Goal: Task Accomplishment & Management: Complete application form

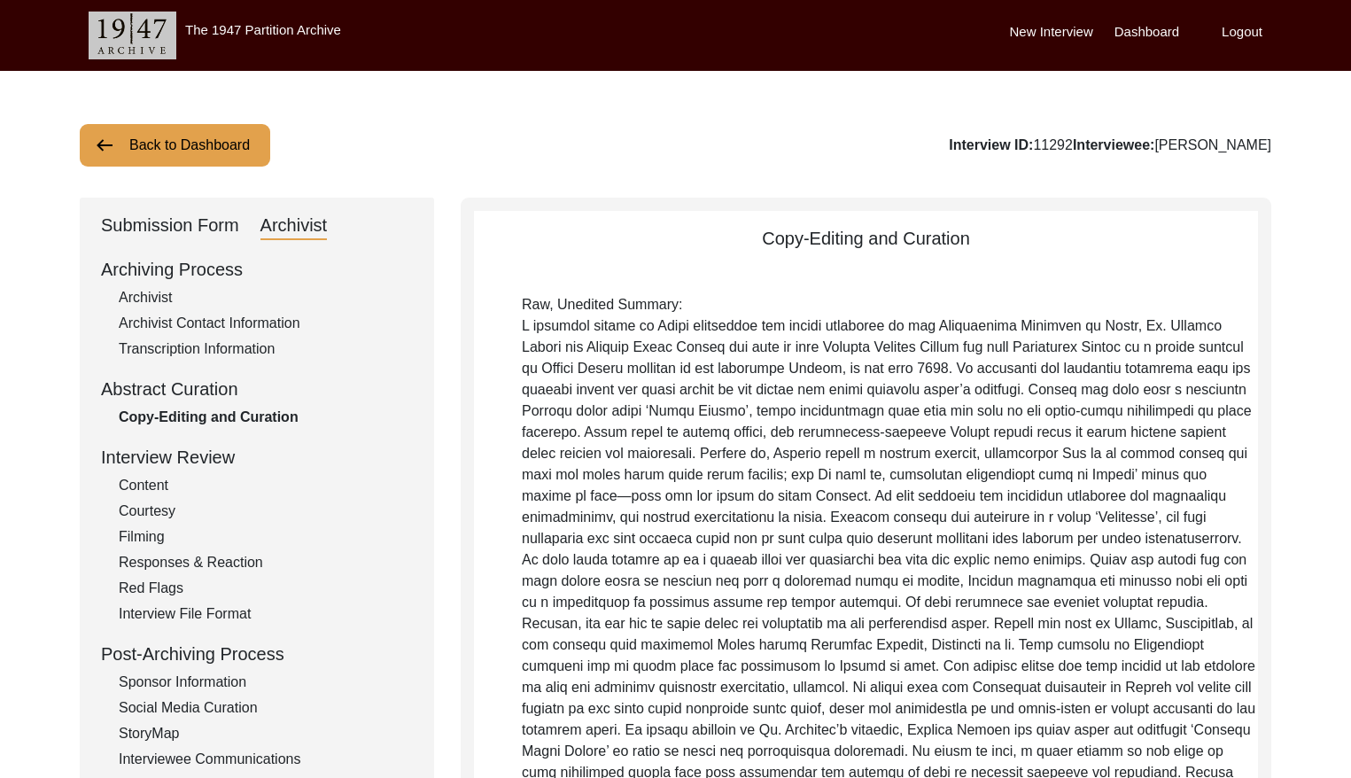
click at [183, 140] on button "Back to Dashboard" at bounding box center [175, 145] width 191 height 43
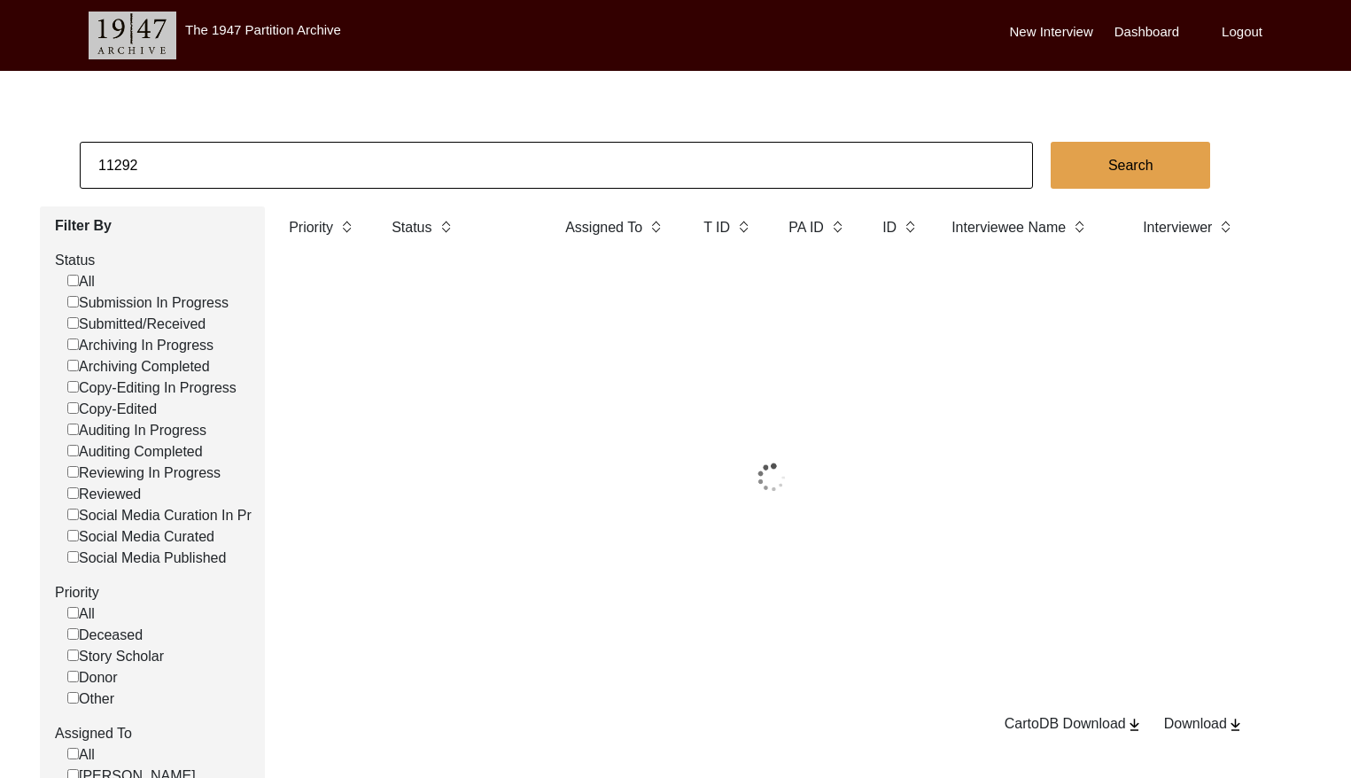
click at [389, 159] on input "11292" at bounding box center [556, 165] width 953 height 47
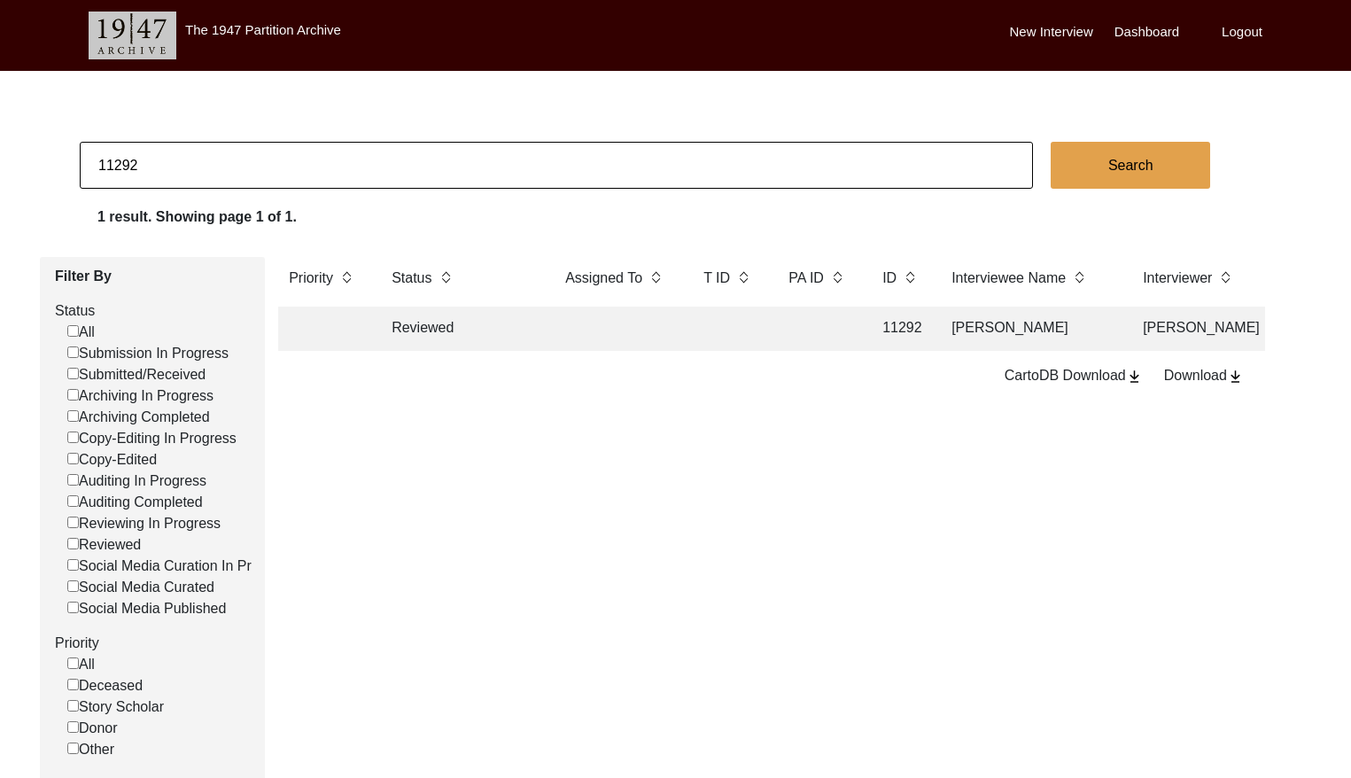
click at [389, 159] on input "11292" at bounding box center [556, 165] width 953 height 47
paste input "001"
type input "11001"
checkbox input "false"
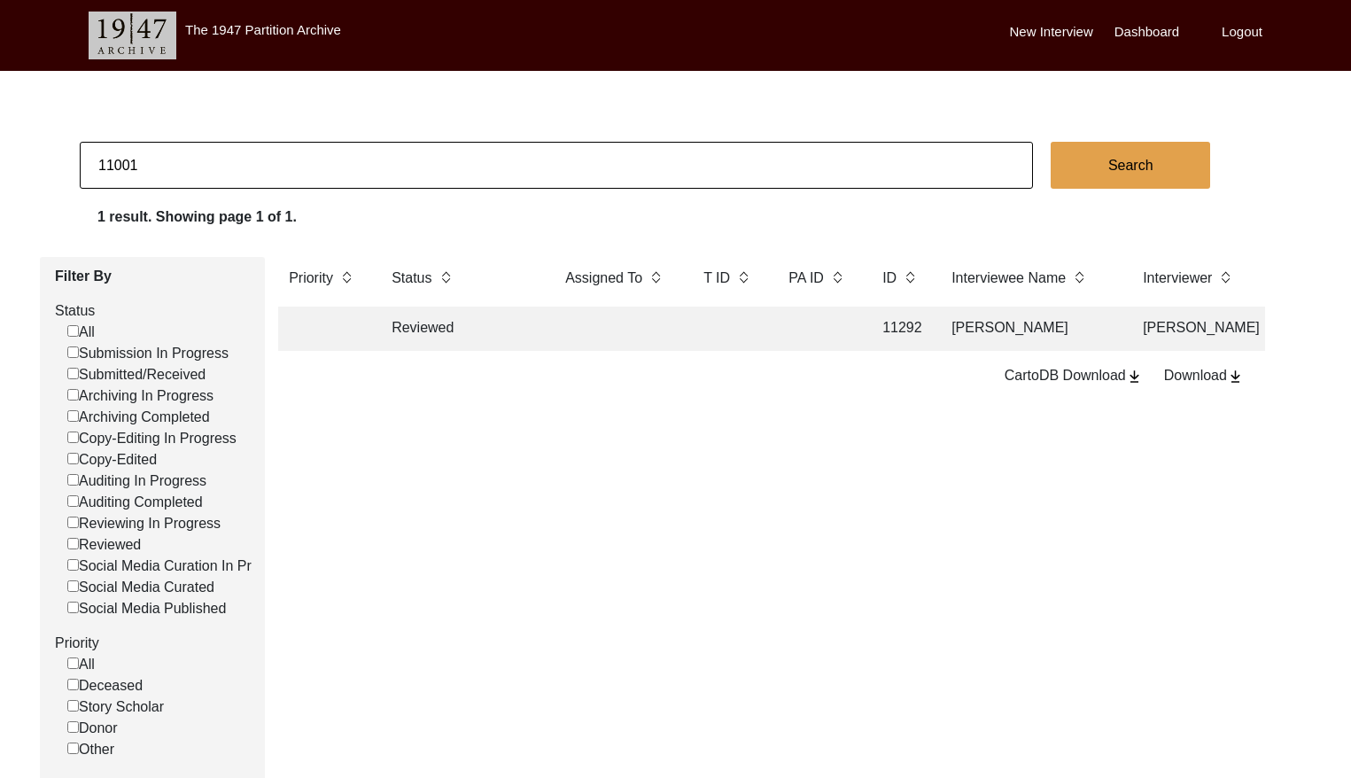
checkbox input "false"
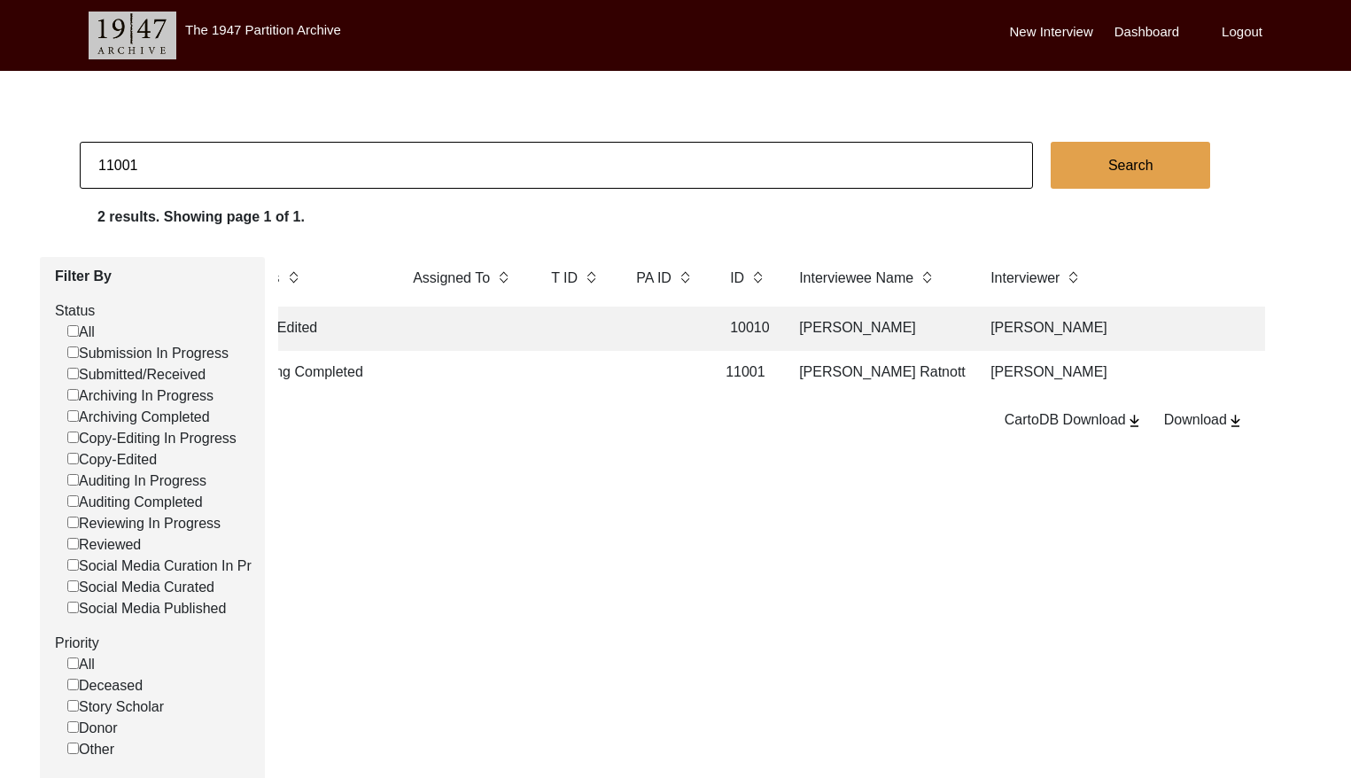
scroll to position [0, 175]
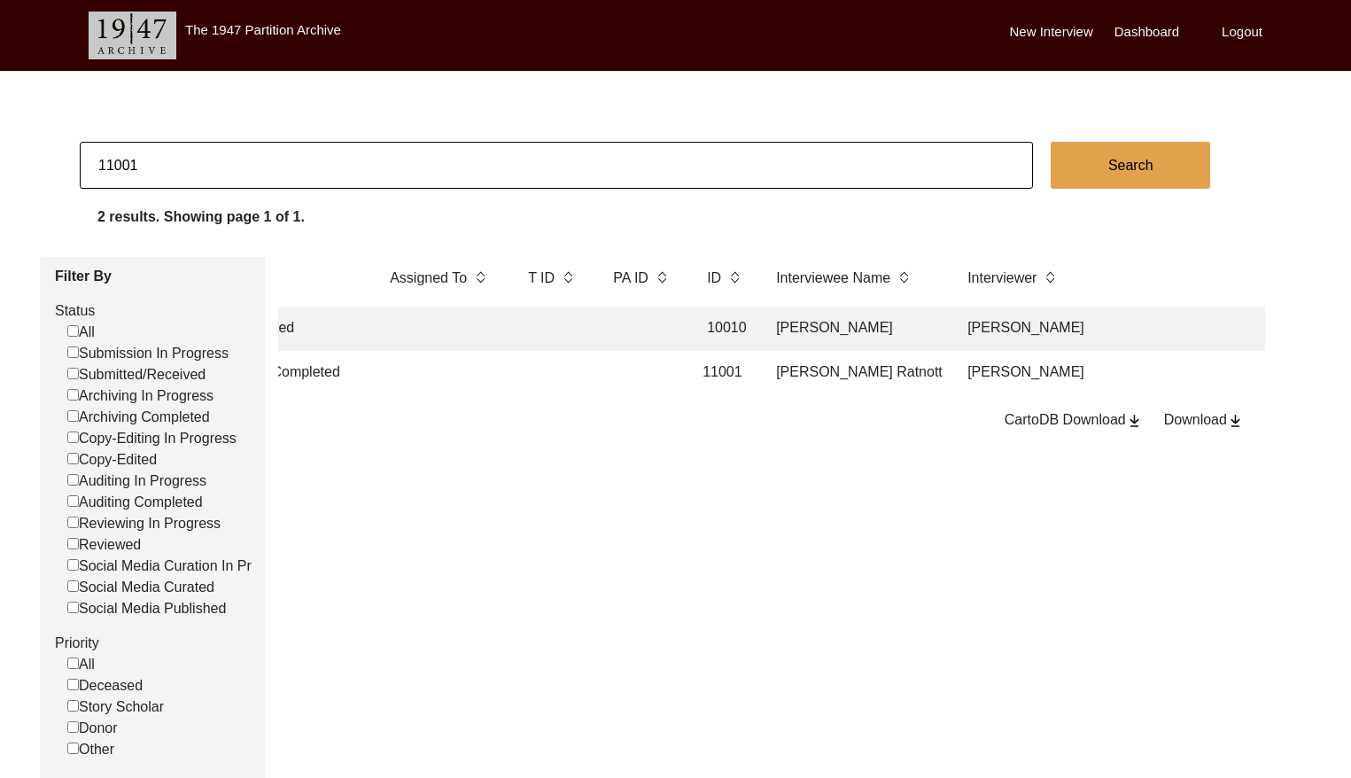
click at [1008, 370] on td "[PERSON_NAME]" at bounding box center [1112, 373] width 310 height 44
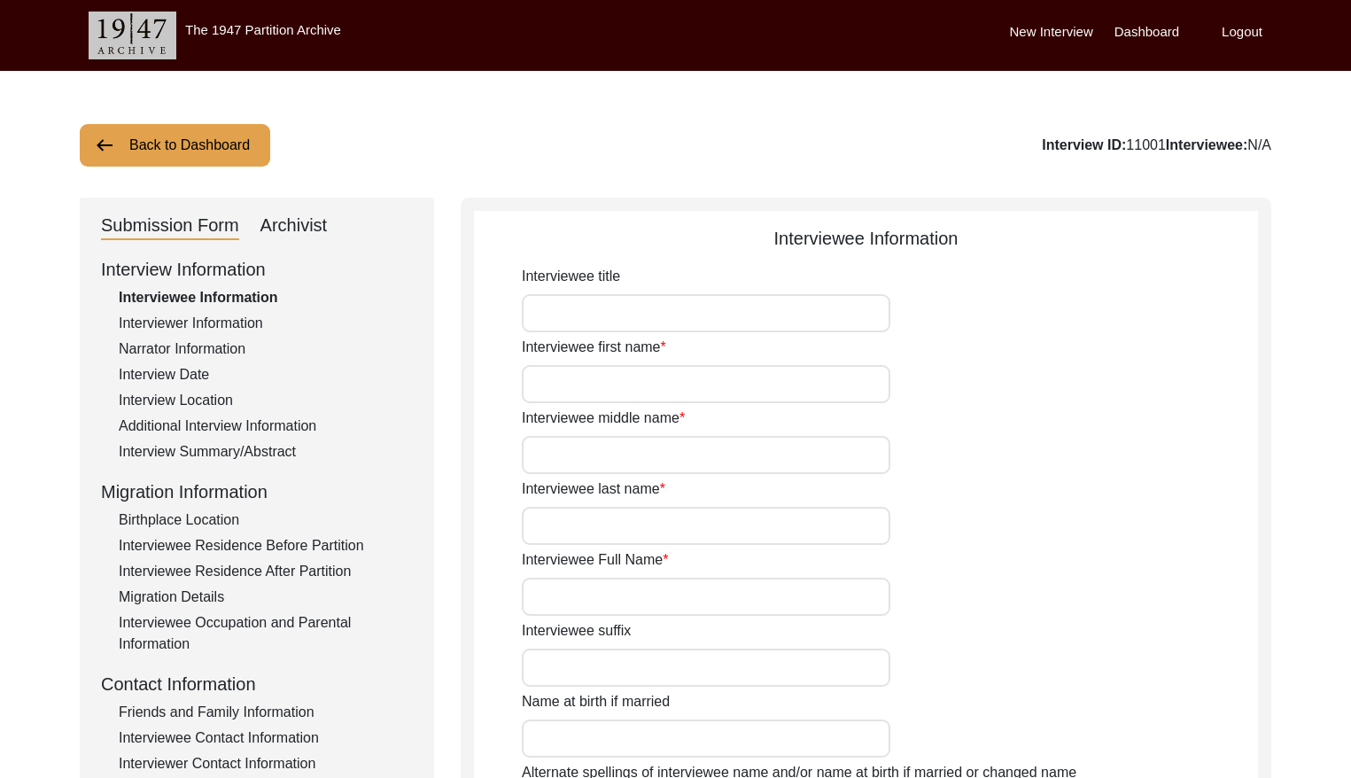
type input "[PERSON_NAME]"
type input "Ratnottar"
type input "[PERSON_NAME] Ratnottar"
type input "[DATE]"
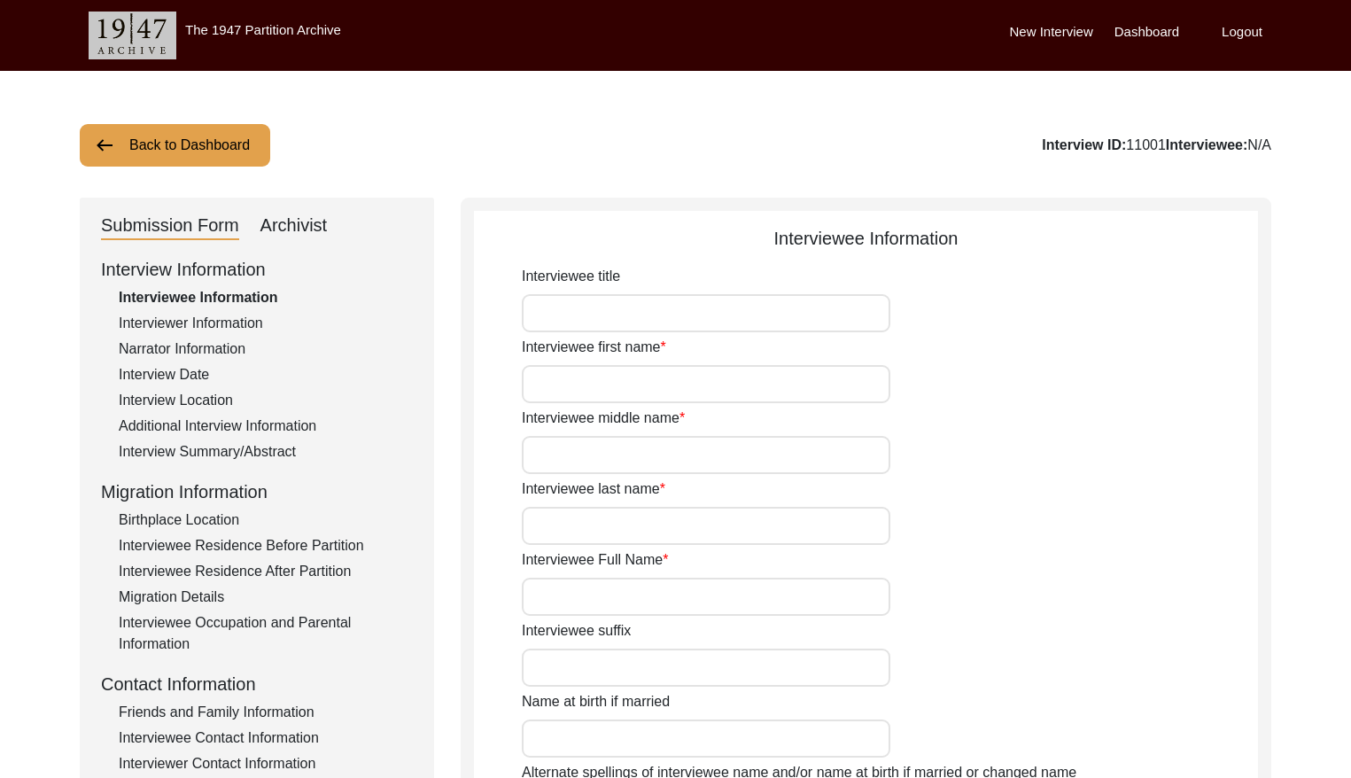
type input "77"
type input "[DEMOGRAPHIC_DATA]"
type input "Gujarati"
type input "[DEMOGRAPHIC_DATA]"
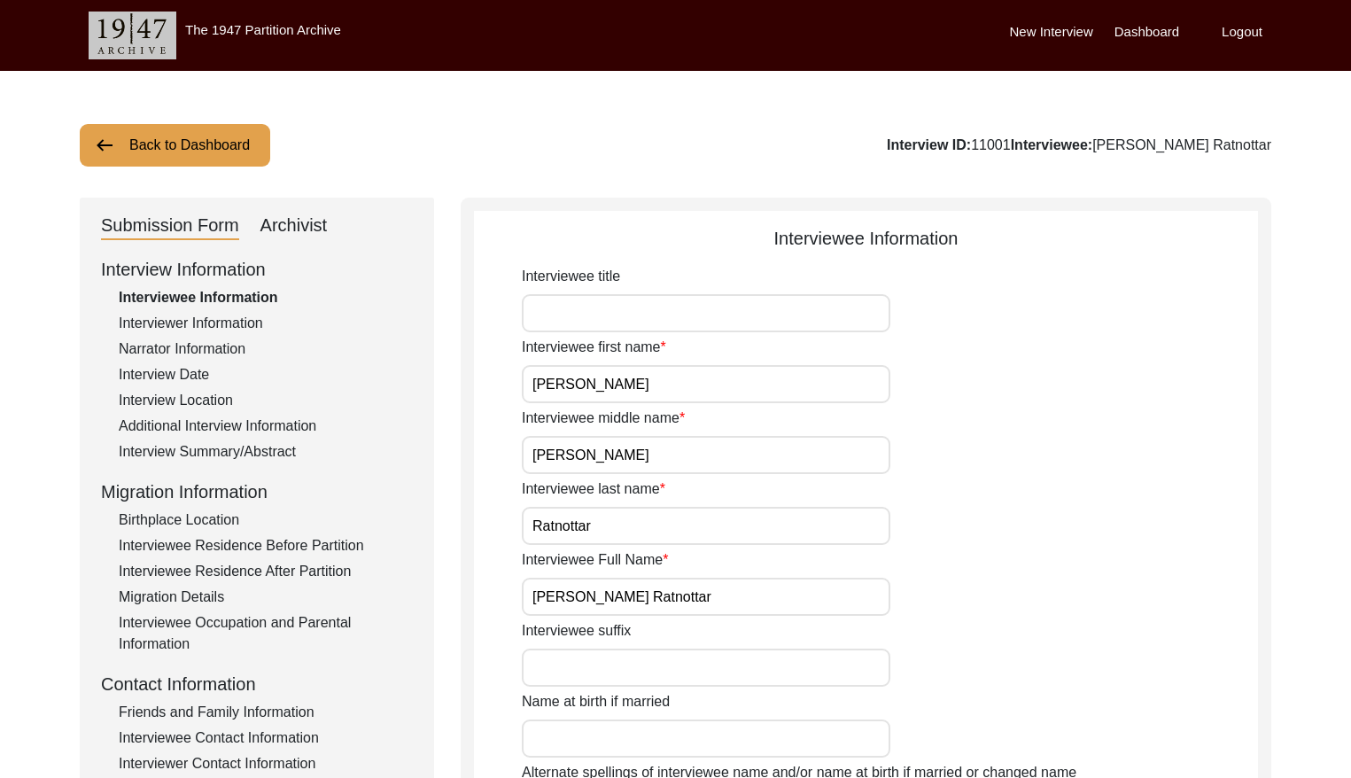
drag, startPoint x: 189, startPoint y: 454, endPoint x: 227, endPoint y: 437, distance: 41.7
click at [191, 453] on div "Interview Summary/Abstract" at bounding box center [266, 451] width 294 height 21
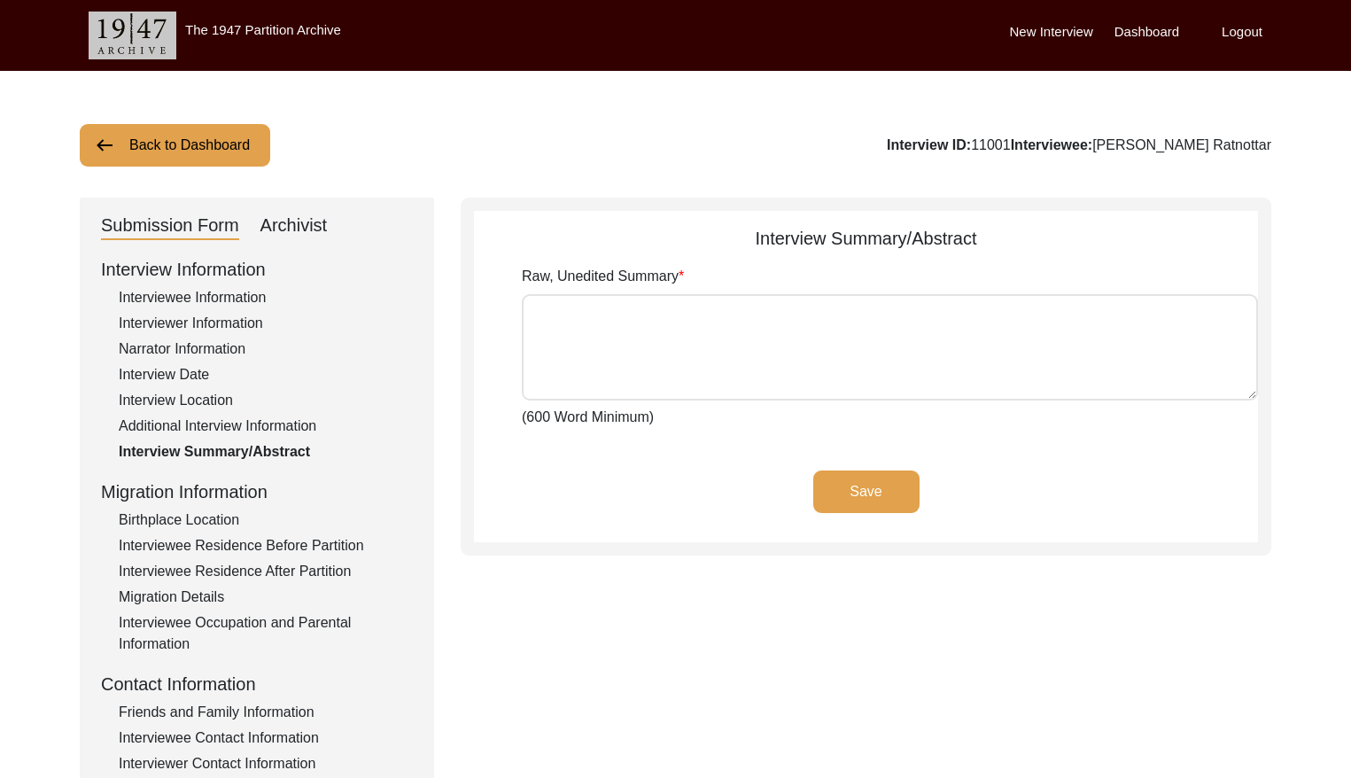
type textarea "Loremipsu Dolorsitame Consectet adipisc elit se d eiusm tem incidi utlabor etdo…"
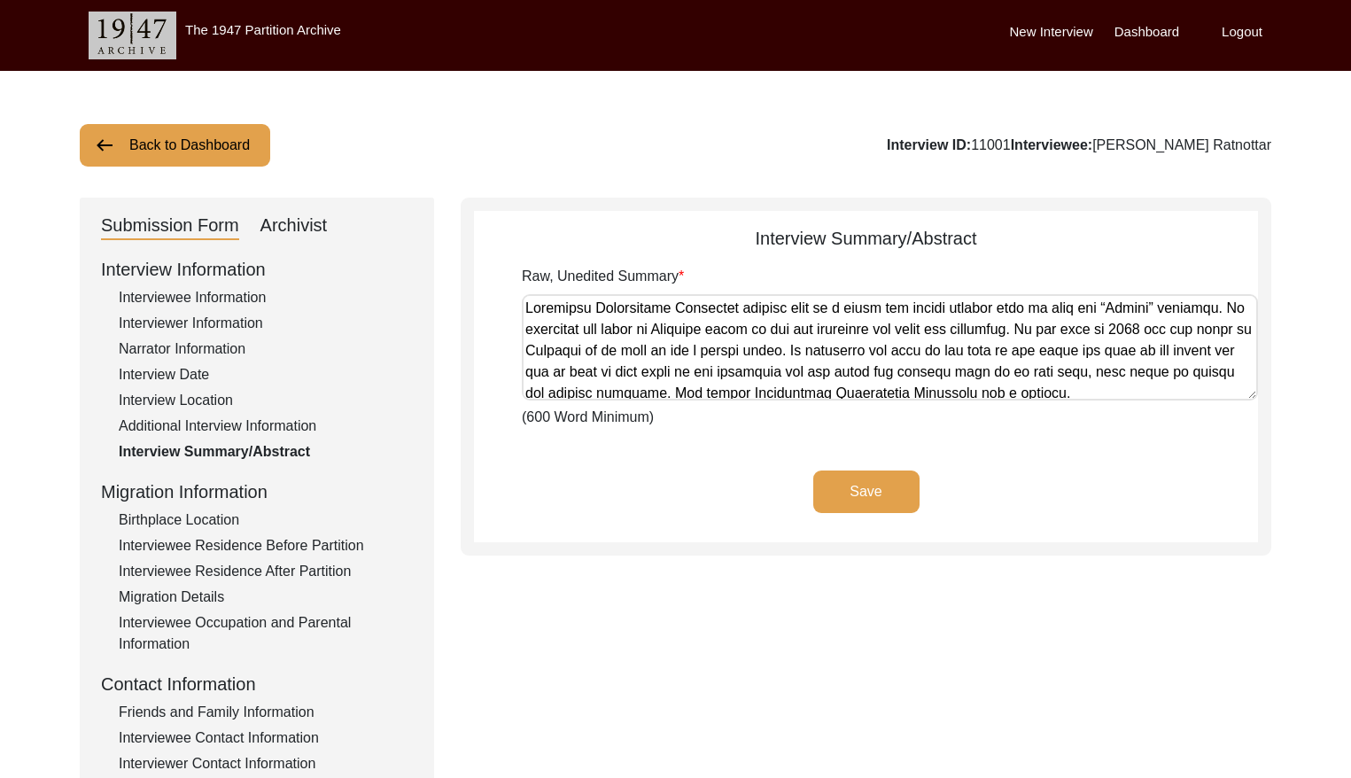
drag, startPoint x: 223, startPoint y: 291, endPoint x: 415, endPoint y: 294, distance: 191.4
click at [223, 291] on div "Interviewee Information" at bounding box center [266, 297] width 294 height 21
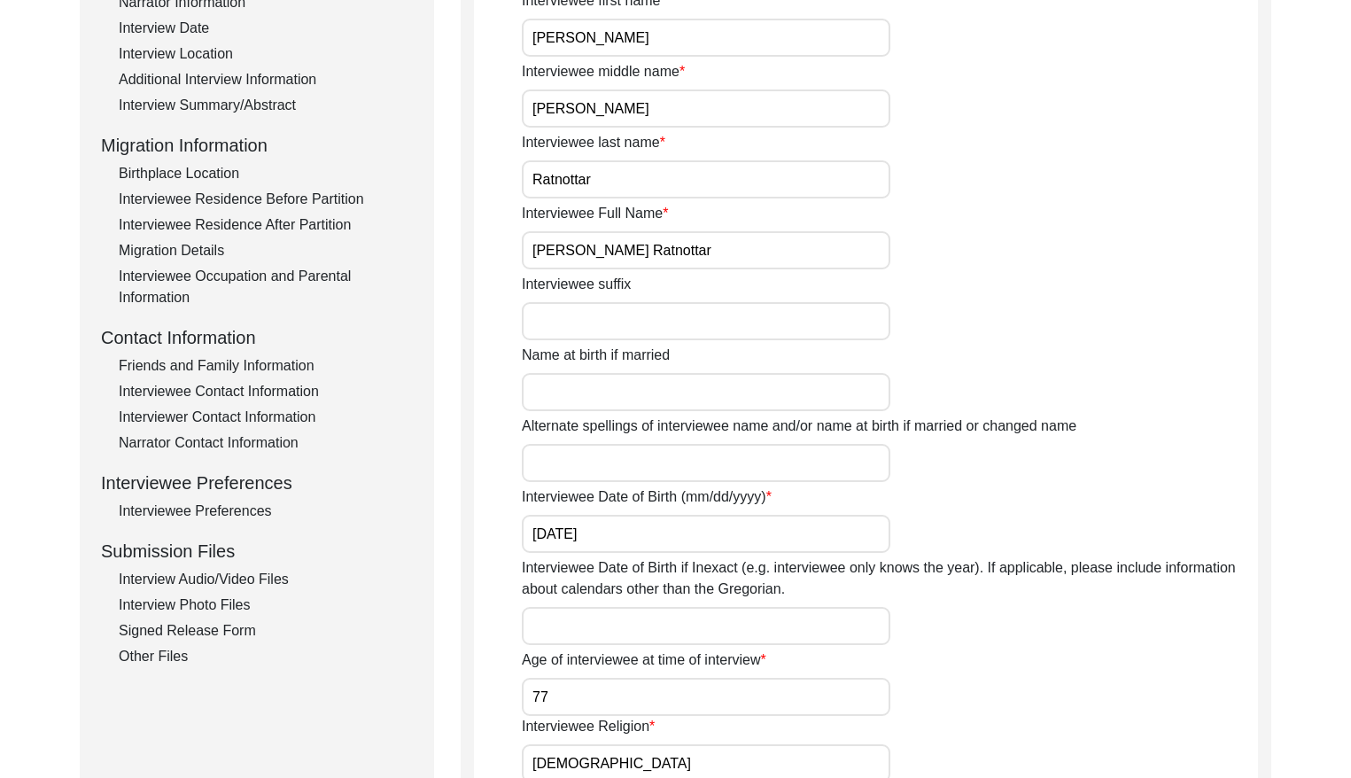
scroll to position [362, 0]
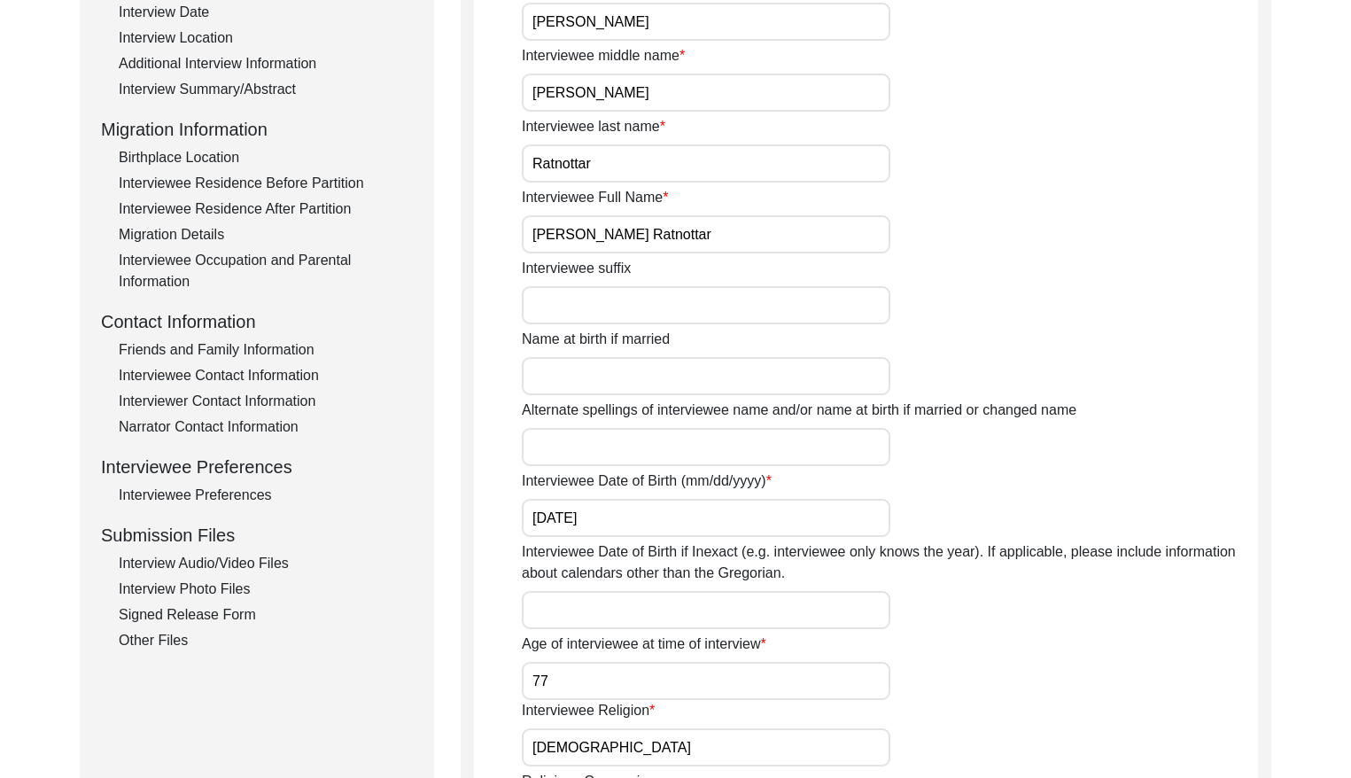
click at [762, 237] on input "[PERSON_NAME] Ratnottar" at bounding box center [706, 234] width 369 height 38
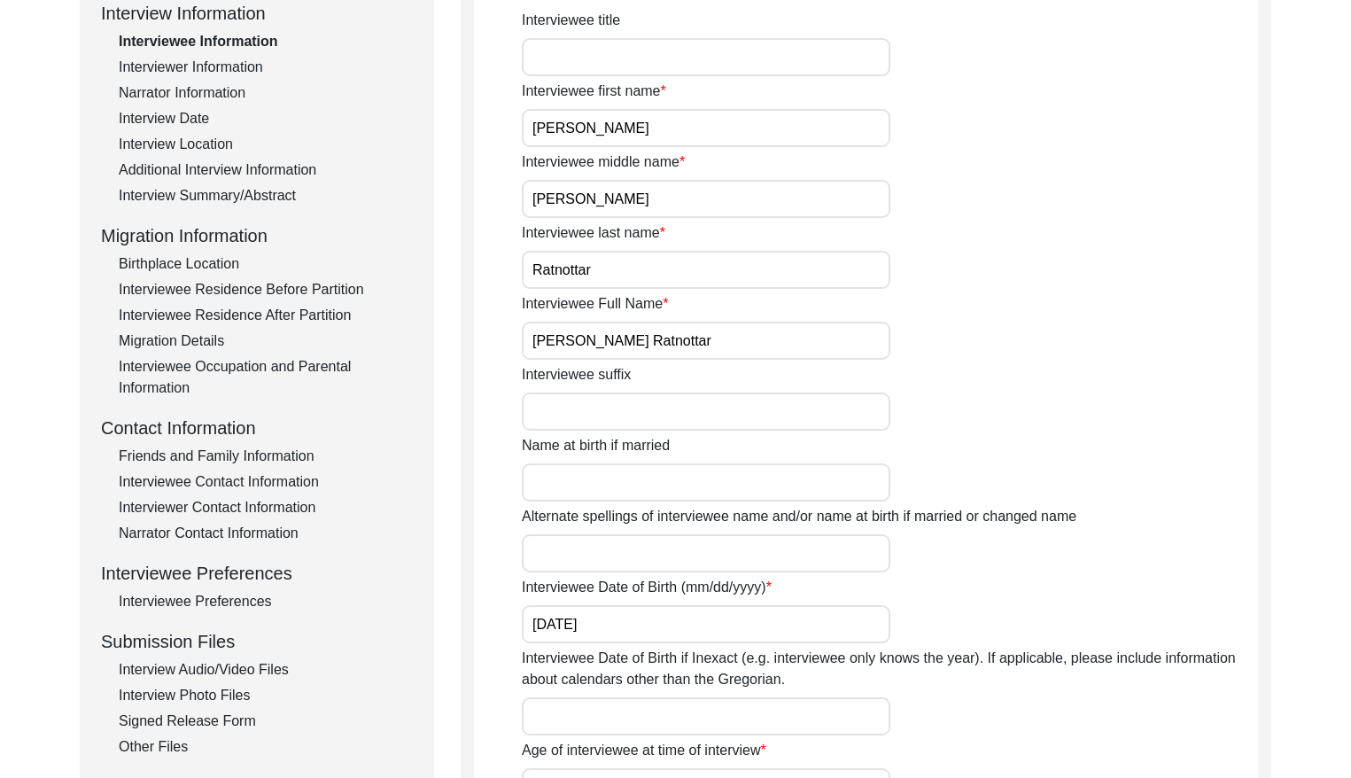
scroll to position [233, 0]
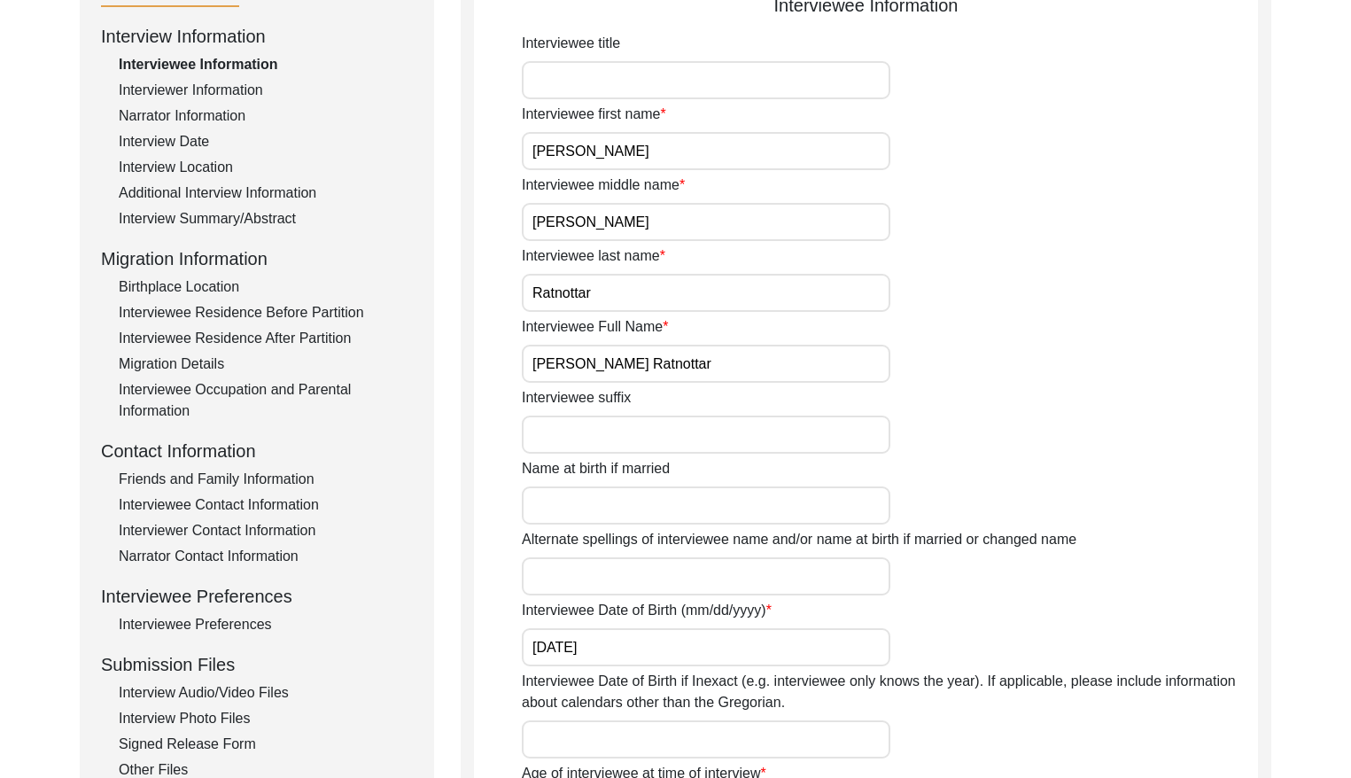
click at [175, 136] on div "Interview Date" at bounding box center [266, 141] width 294 height 21
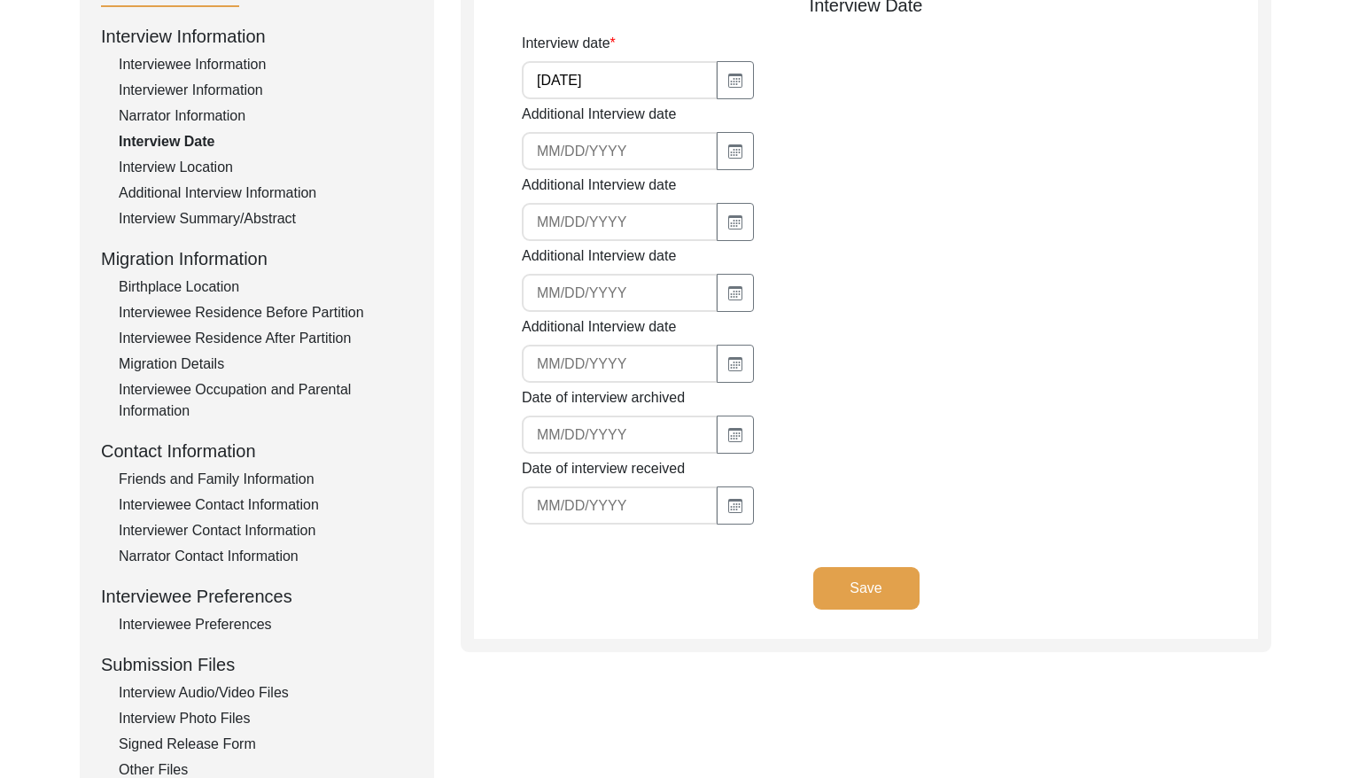
click at [634, 82] on input "[DATE]" at bounding box center [620, 80] width 196 height 38
click at [635, 81] on input "[DATE]" at bounding box center [620, 80] width 196 height 38
click at [236, 214] on div "Interview Summary/Abstract" at bounding box center [266, 218] width 294 height 21
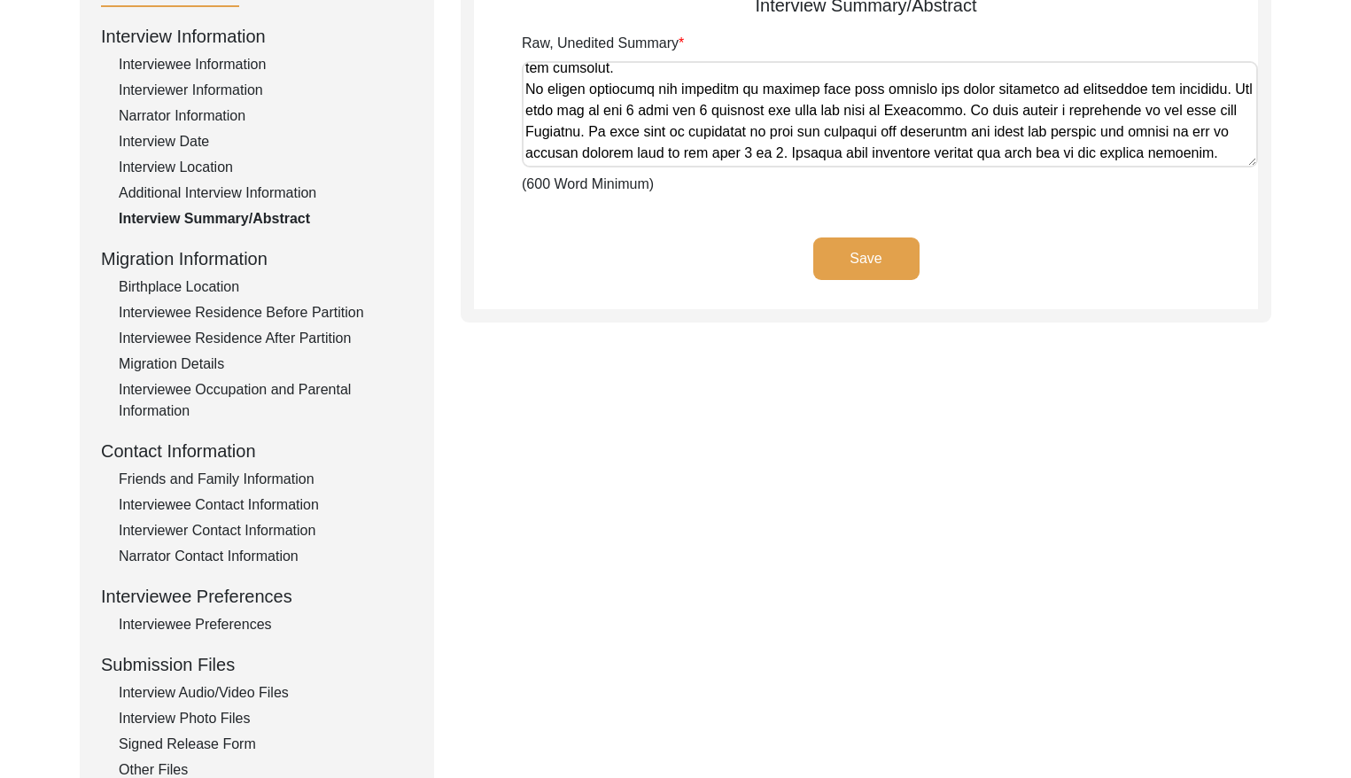
scroll to position [858, 0]
drag, startPoint x: 525, startPoint y: 74, endPoint x: 1429, endPoint y: 194, distance: 911.8
click at [1350, 194] on html "The 1947 Partition Archive New Interview Dashboard Logout Back to Dashboard Int…" at bounding box center [675, 407] width 1351 height 1281
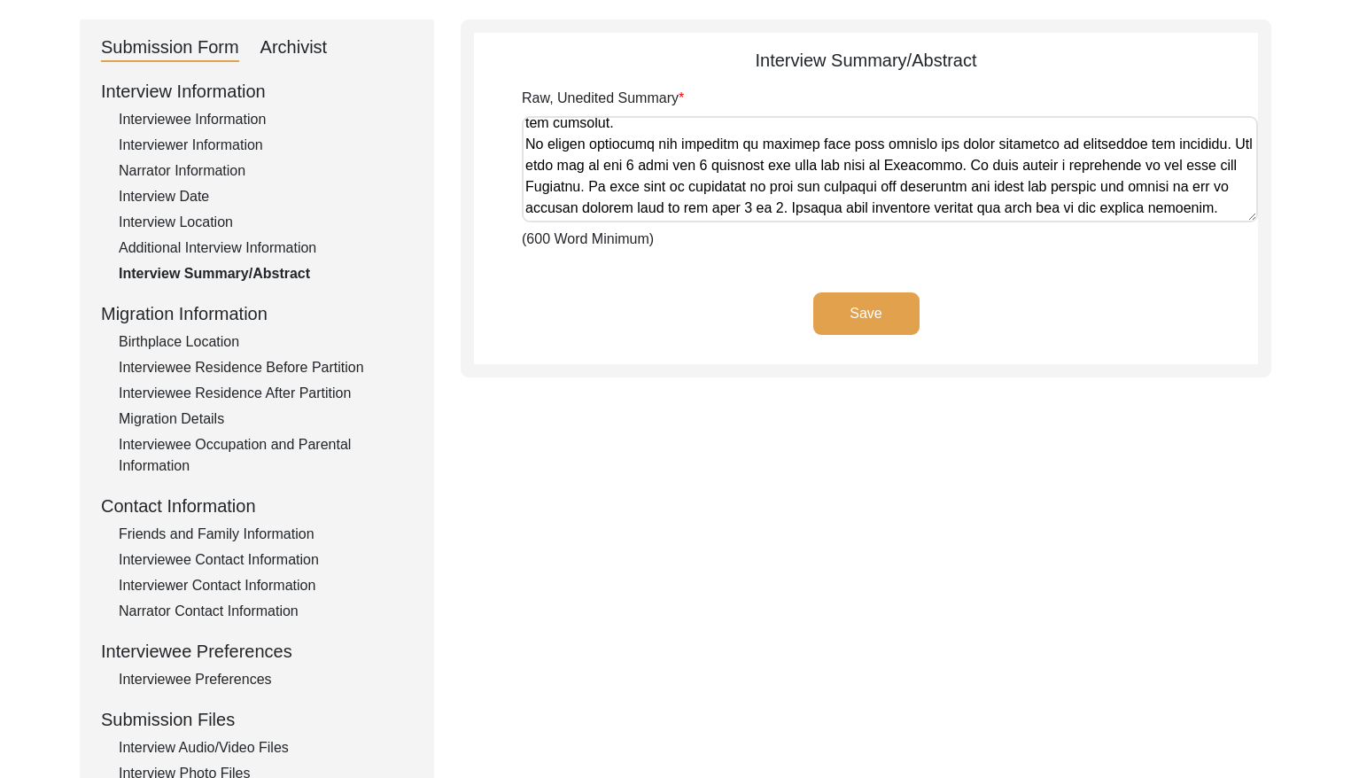
scroll to position [167, 0]
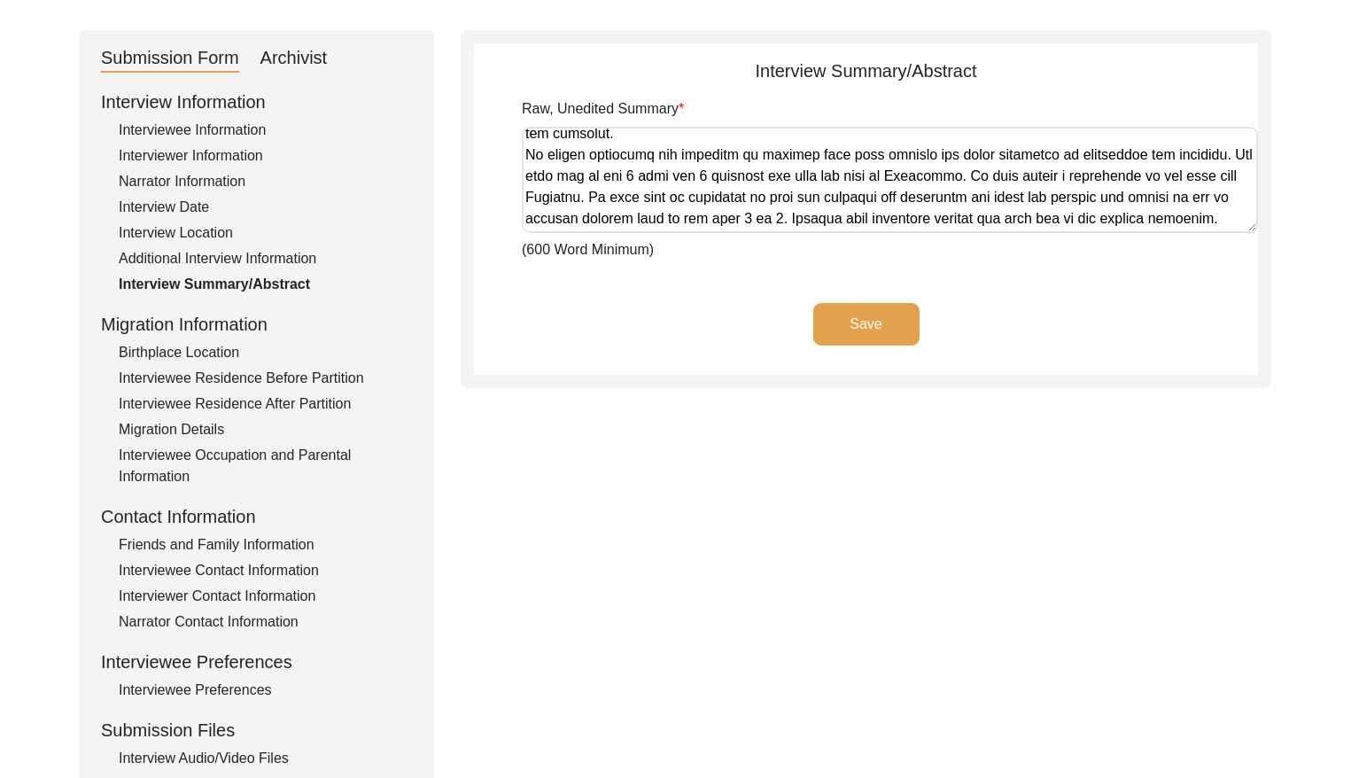
click at [284, 51] on div "Archivist" at bounding box center [294, 58] width 67 height 28
select select "Auditing Completed"
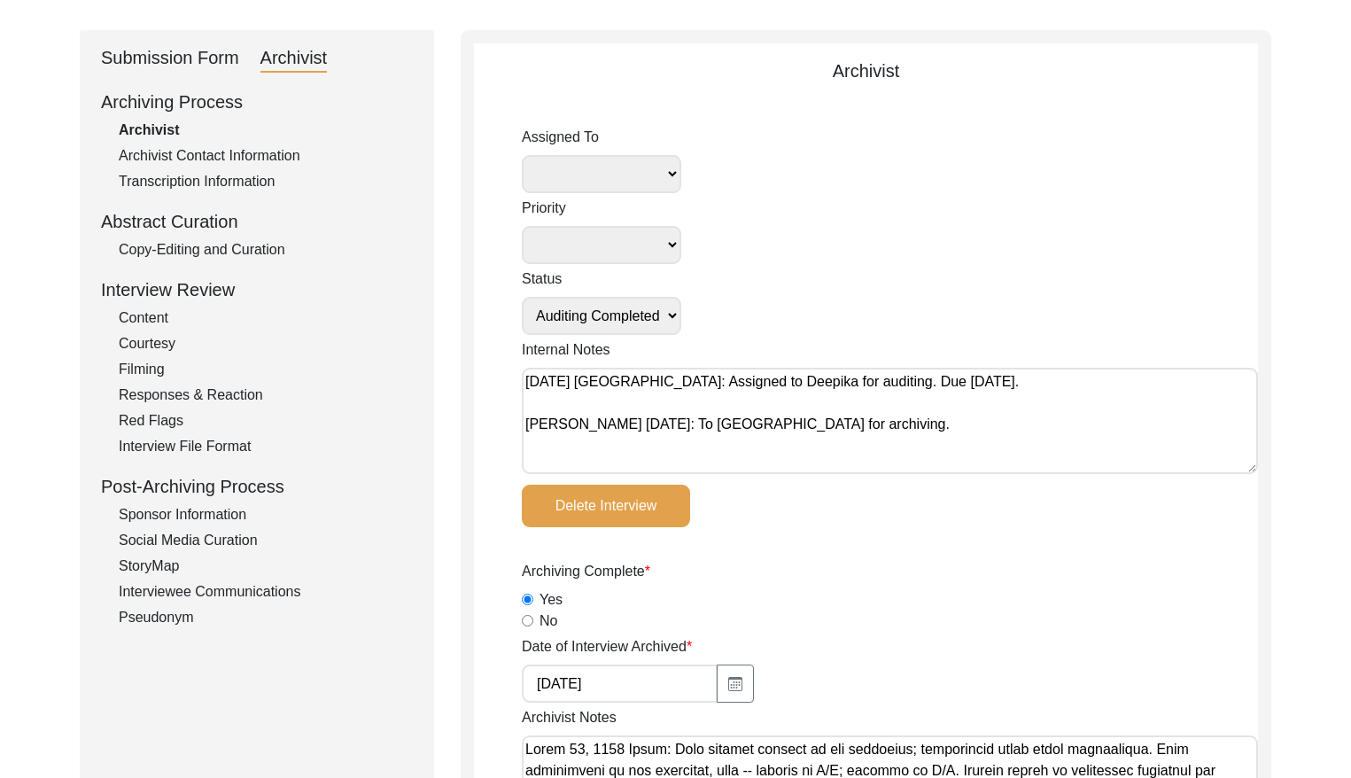
click at [265, 248] on div "Copy-Editing and Curation" at bounding box center [266, 249] width 294 height 21
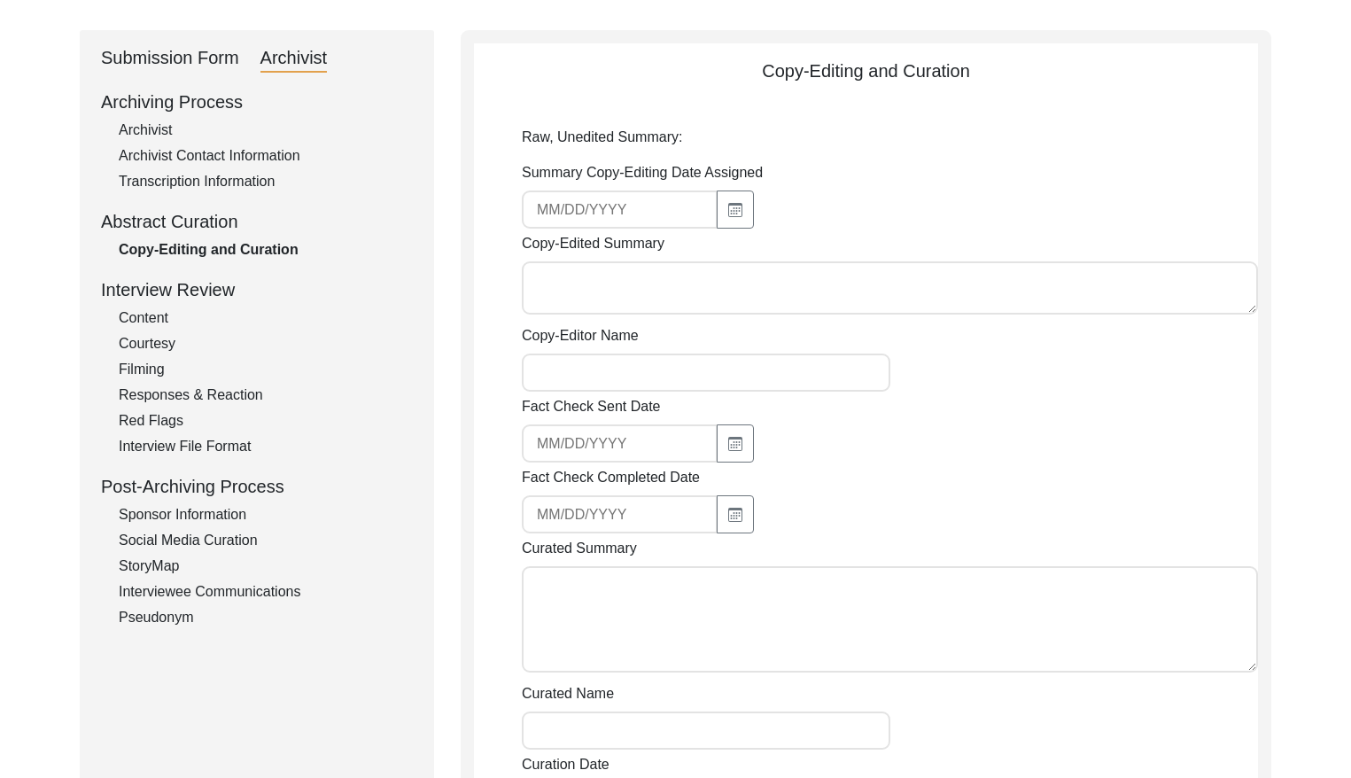
type input "[DATE]"
type textarea "Loremipsu Dolorsitame Consectet adipisc elit se d eiusm tem incidi utlabor etdo…"
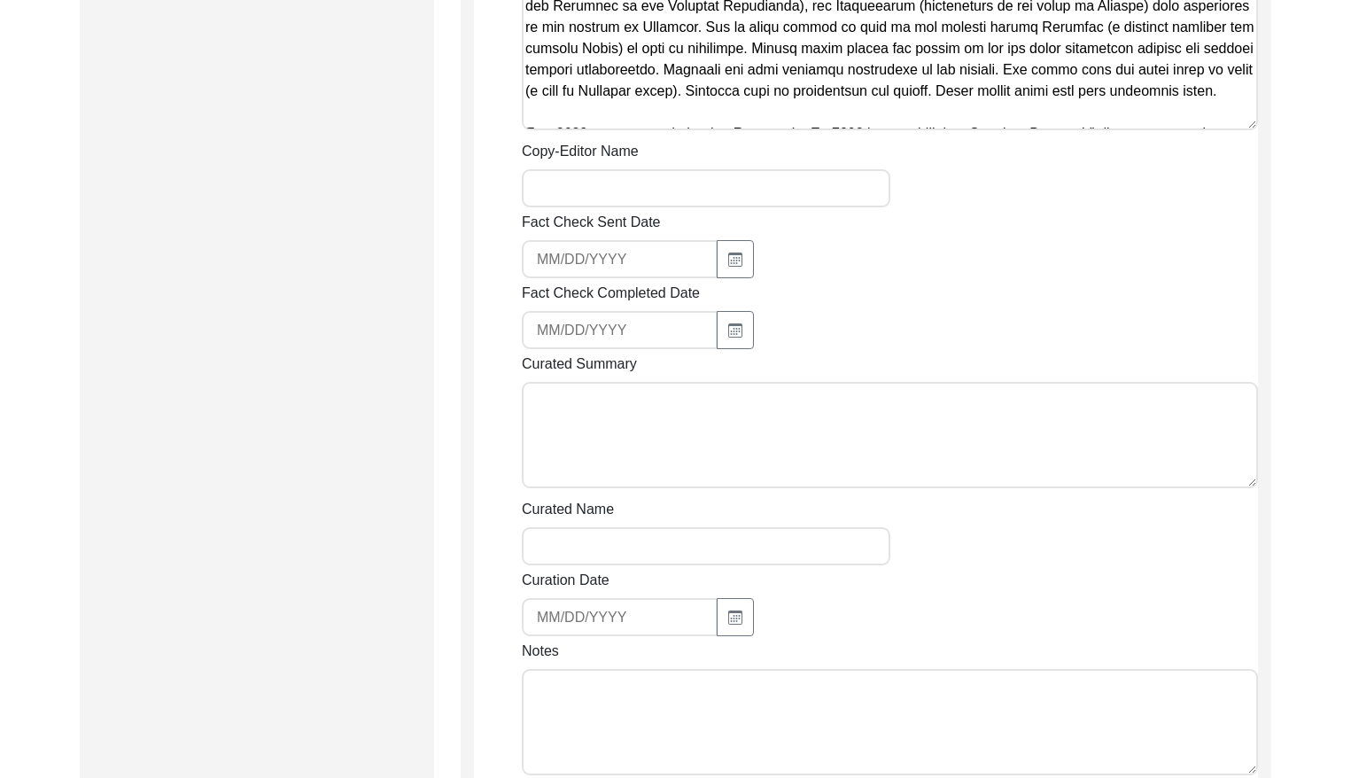
scroll to position [1795, 0]
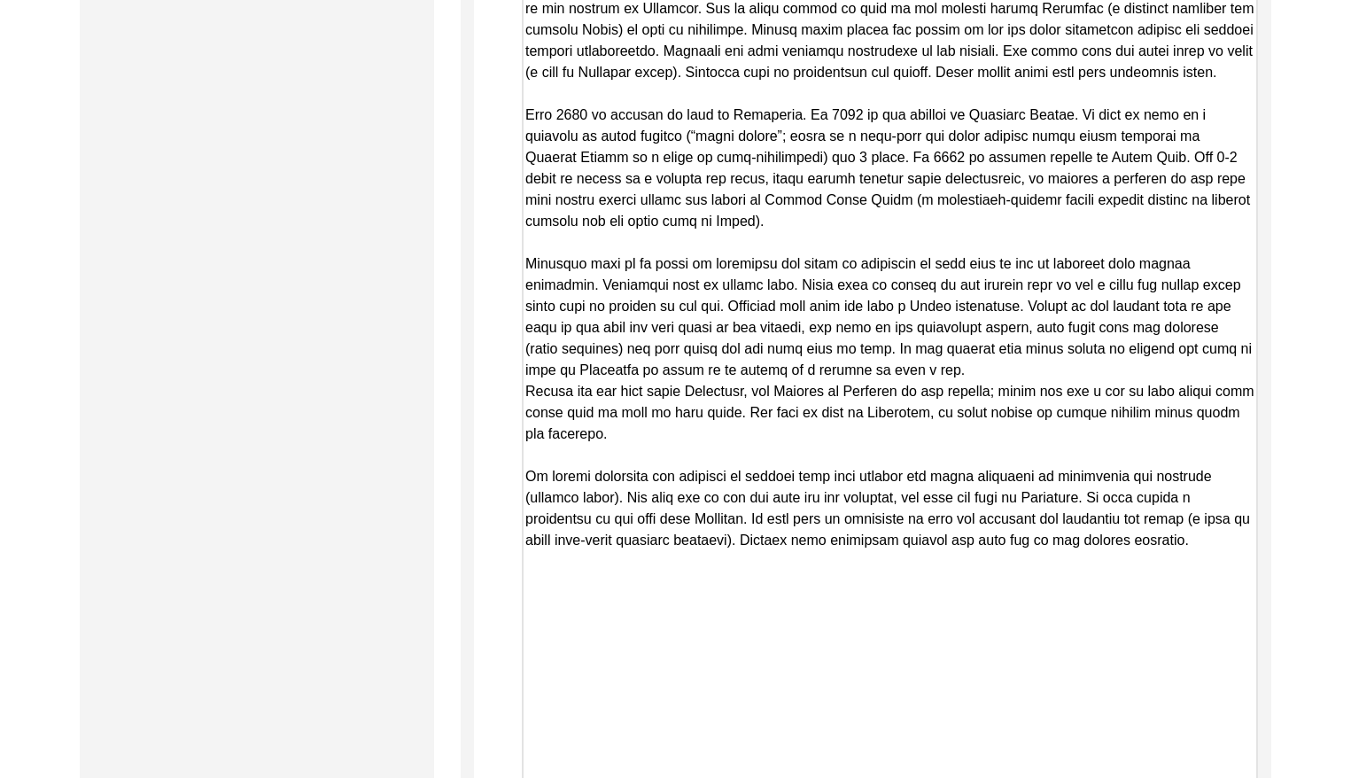
drag, startPoint x: 1247, startPoint y: 107, endPoint x: 1048, endPoint y: 807, distance: 727.6
click at [1048, 777] on html "The 1947 Partition Archive New Interview Dashboard Logout Back to Dashboard Int…" at bounding box center [675, 25] width 1351 height 3641
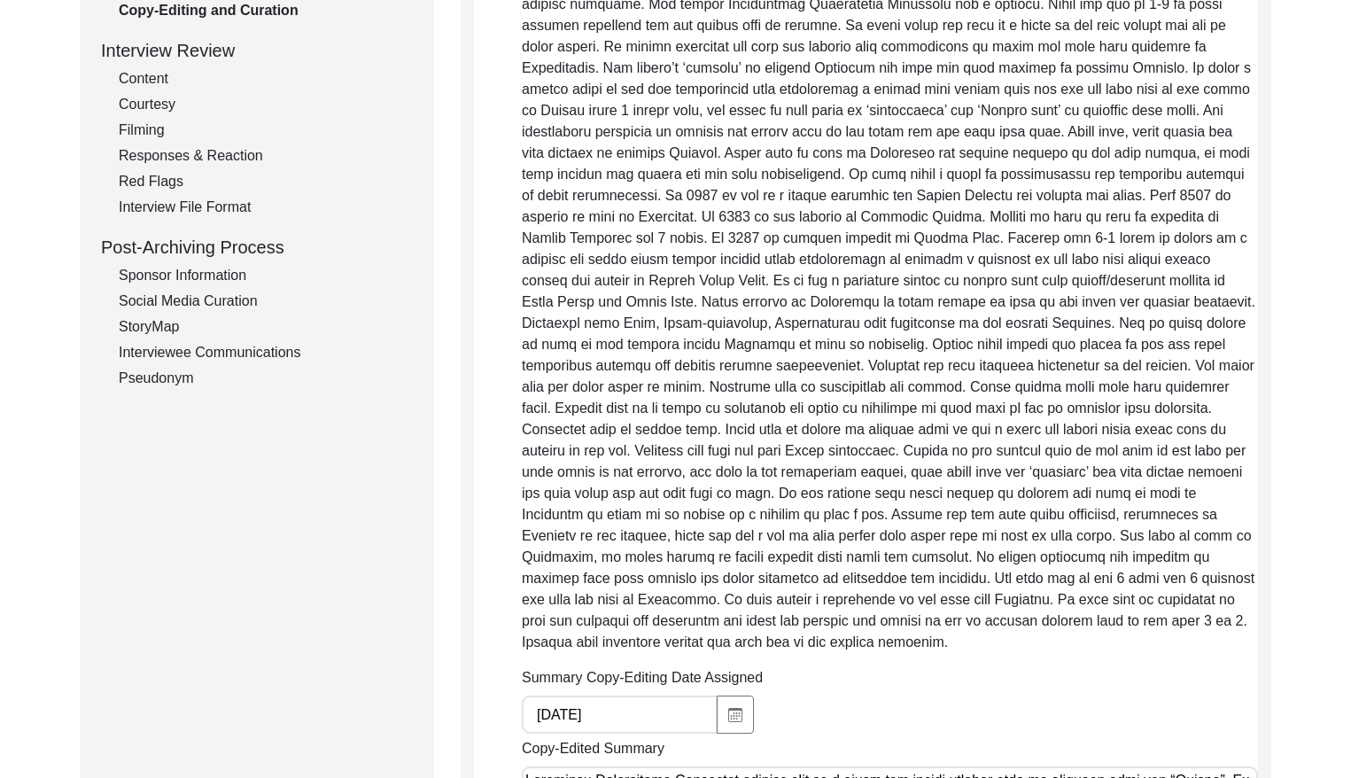
scroll to position [0, 0]
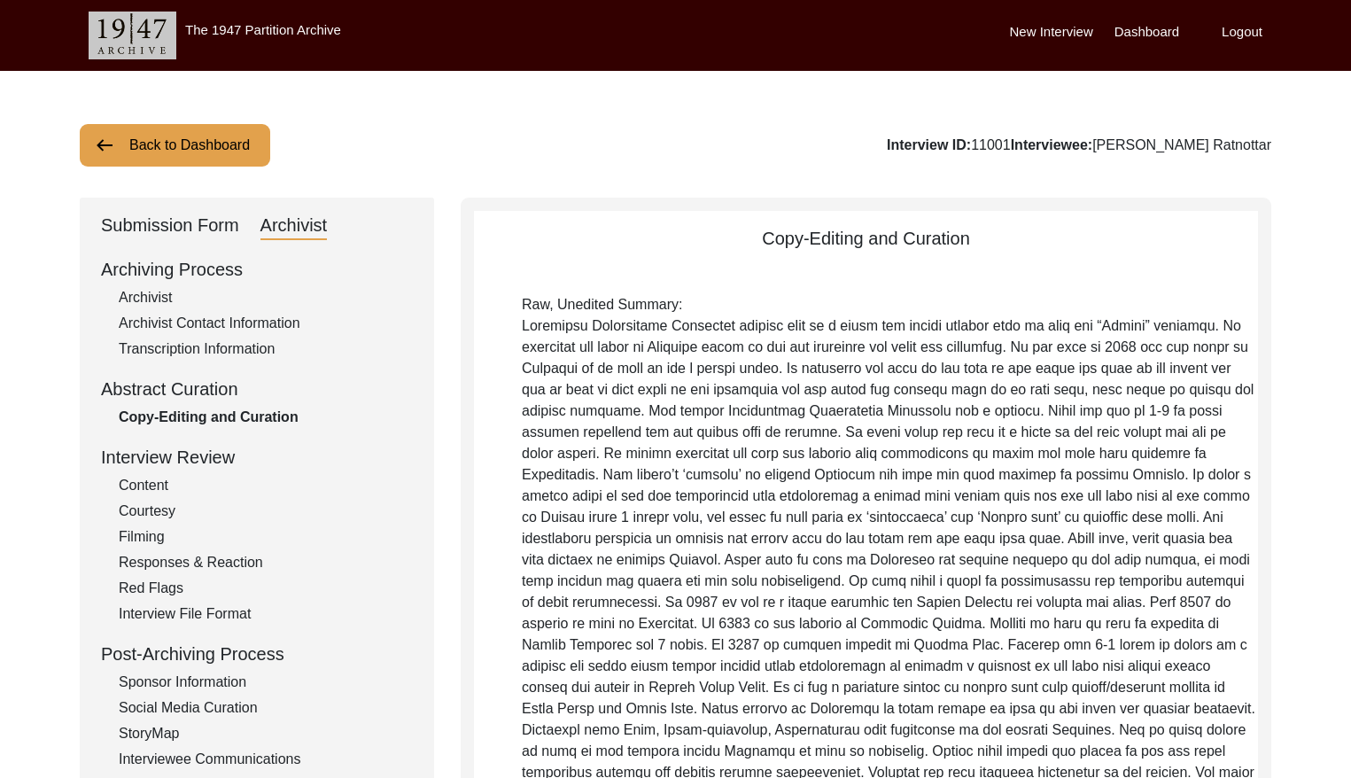
drag, startPoint x: 1231, startPoint y: 566, endPoint x: 292, endPoint y: -126, distance: 1166.6
click at [145, 139] on button "Back to Dashboard" at bounding box center [175, 145] width 191 height 43
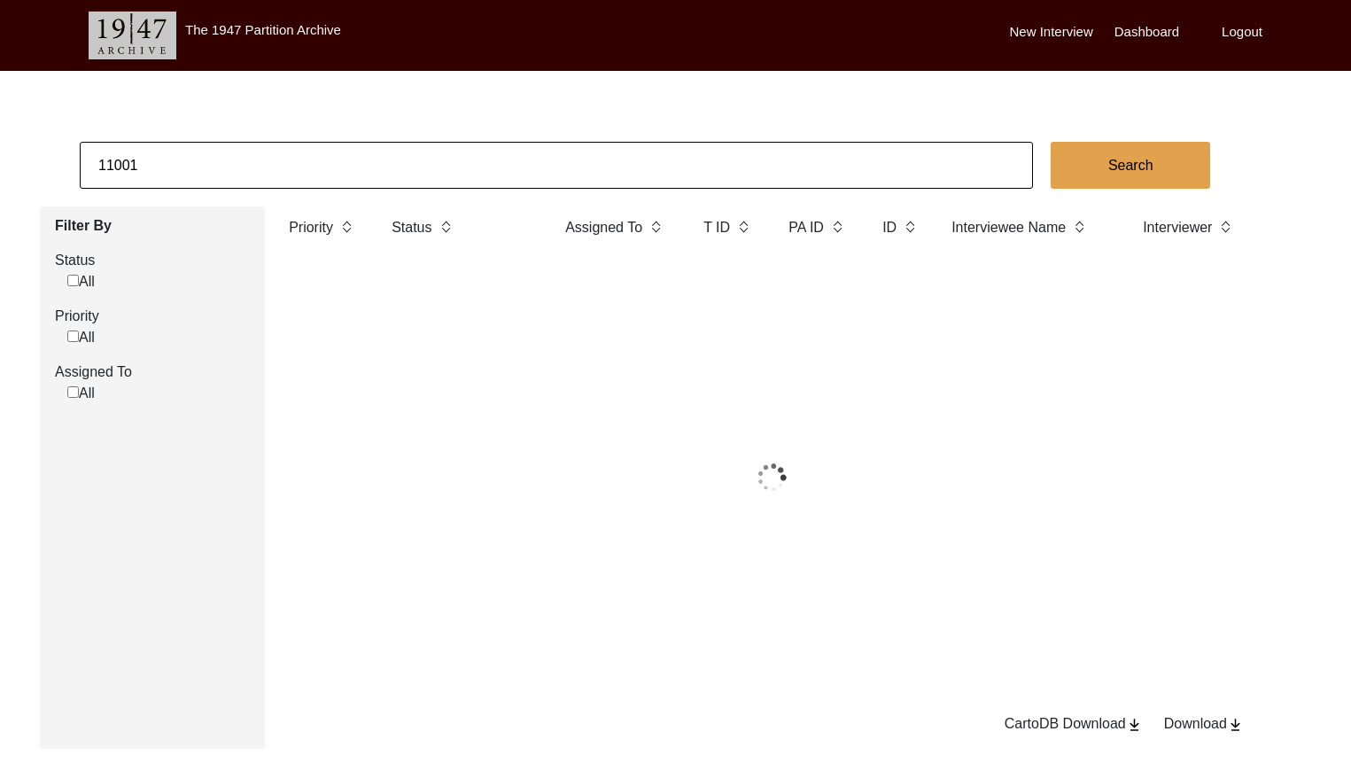
click at [213, 168] on input "11001" at bounding box center [556, 165] width 953 height 47
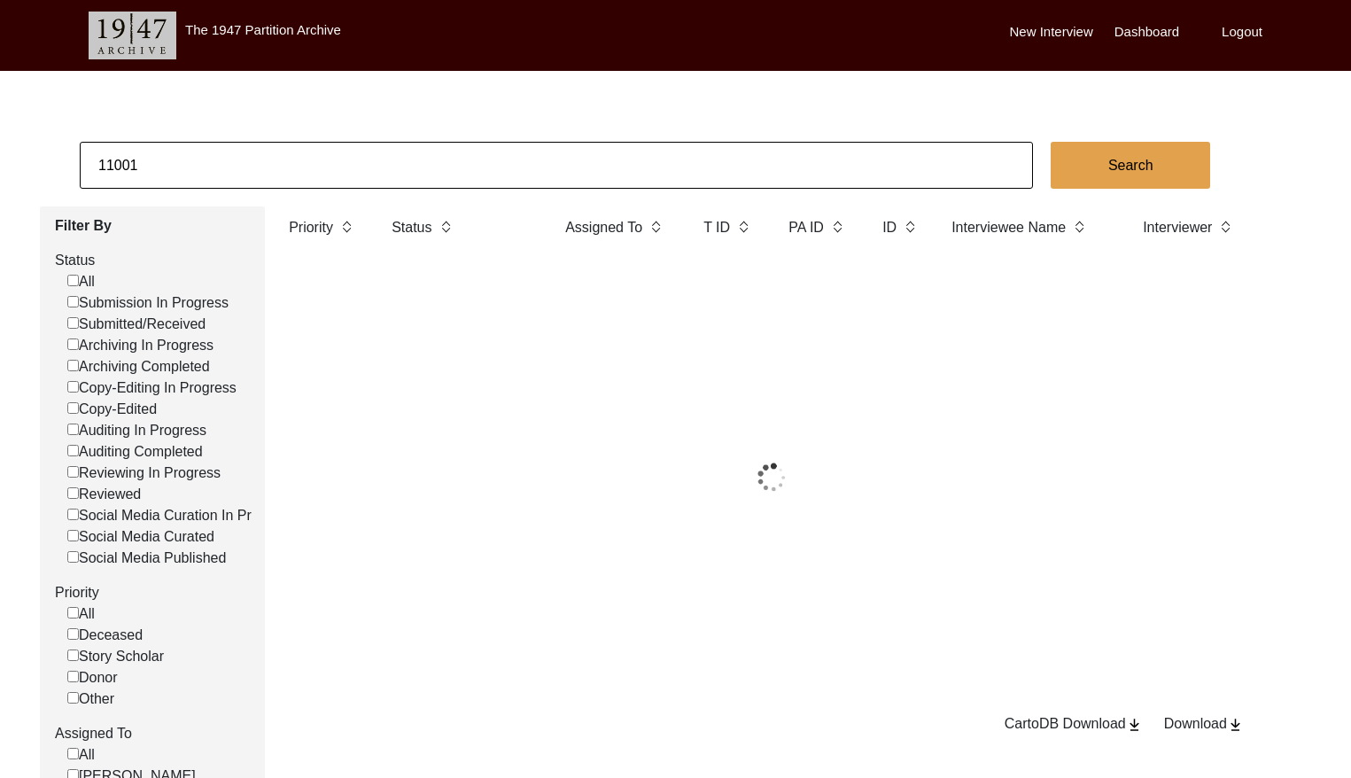
click at [213, 168] on input "11001" at bounding box center [556, 165] width 953 height 47
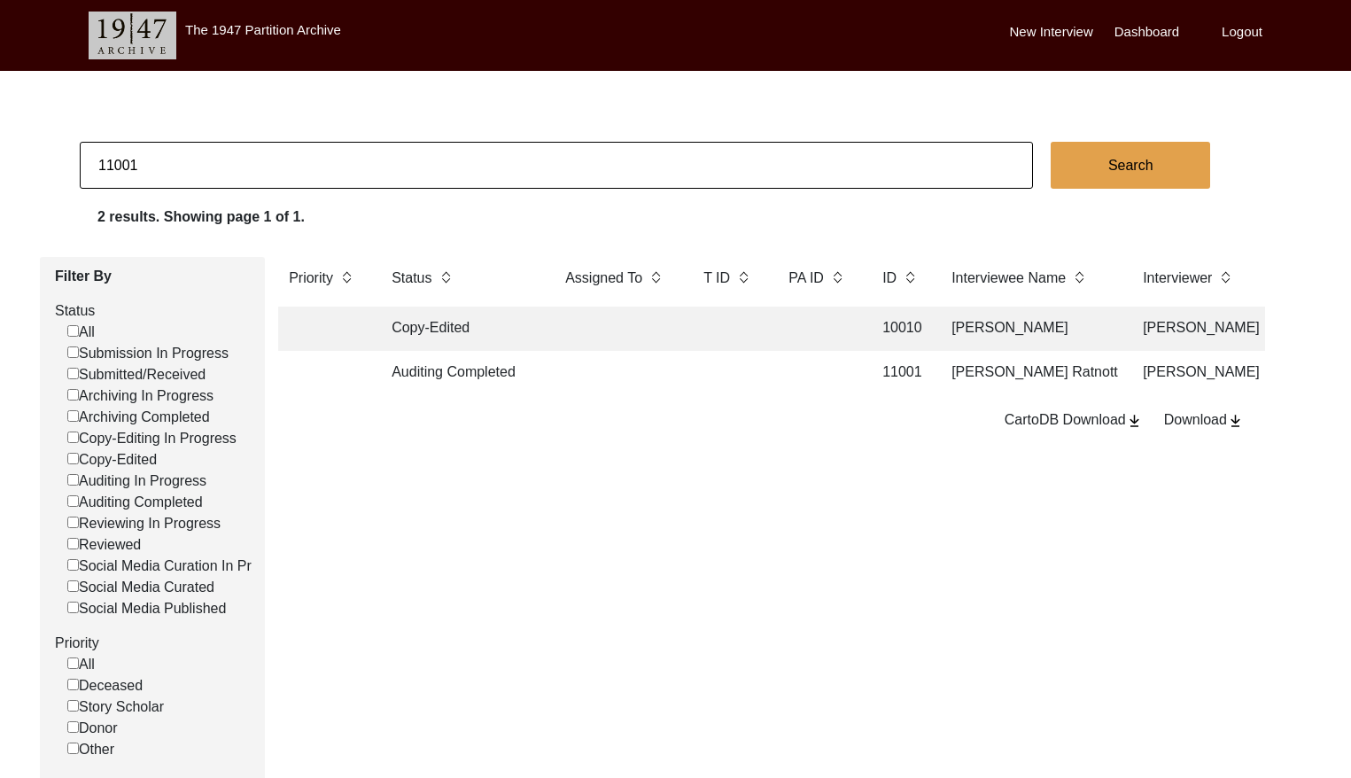
paste input "250"
type input "11250"
checkbox input "false"
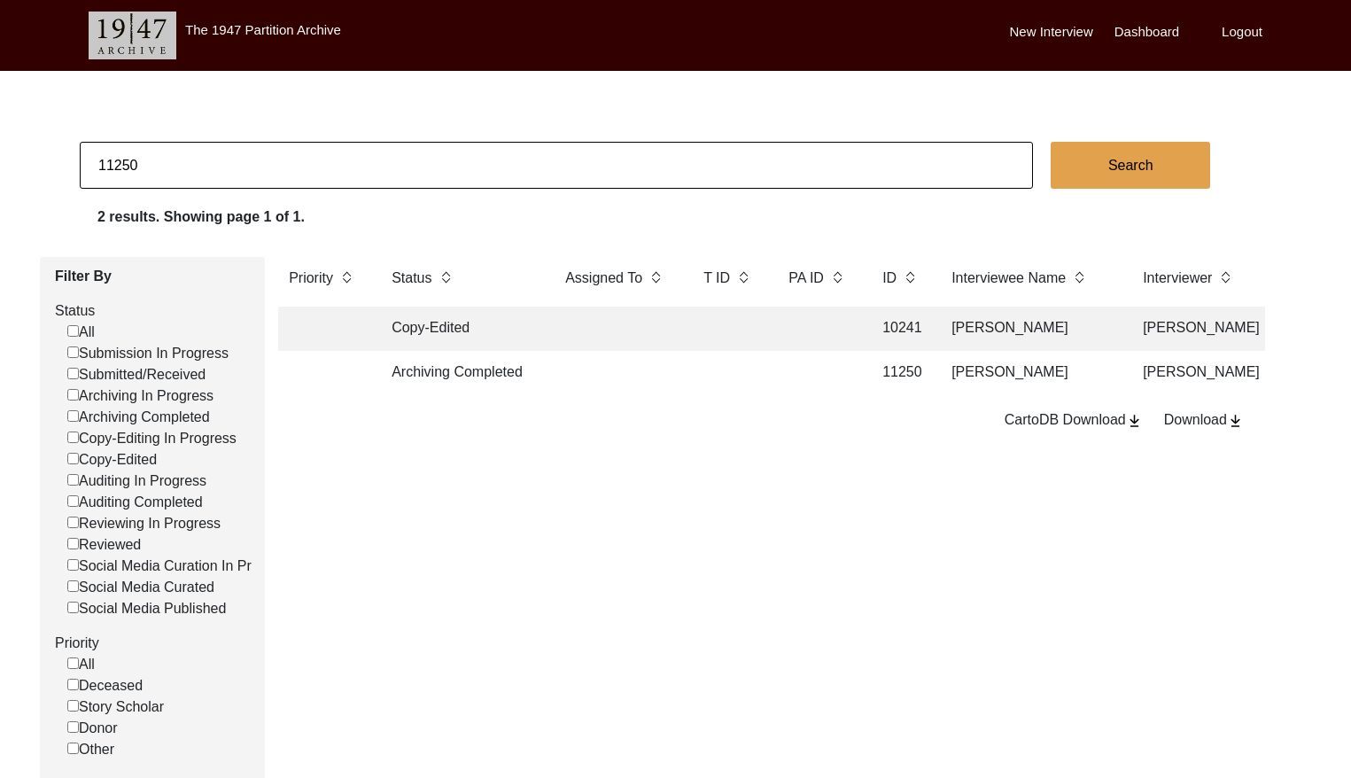
click at [664, 379] on td at bounding box center [617, 373] width 124 height 44
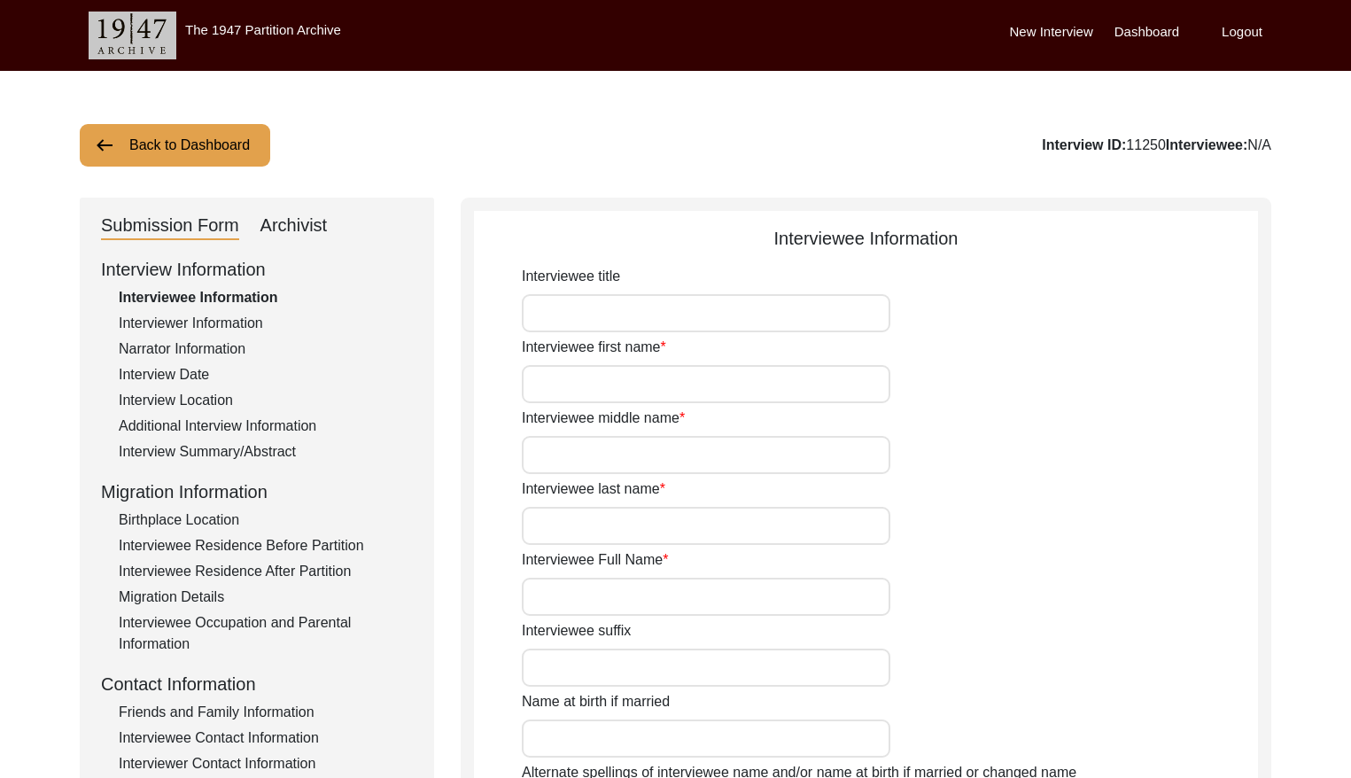
type input "Mrs."
type input "Suguna"
type input "-"
type input "Swamy"
type input "[PERSON_NAME]"
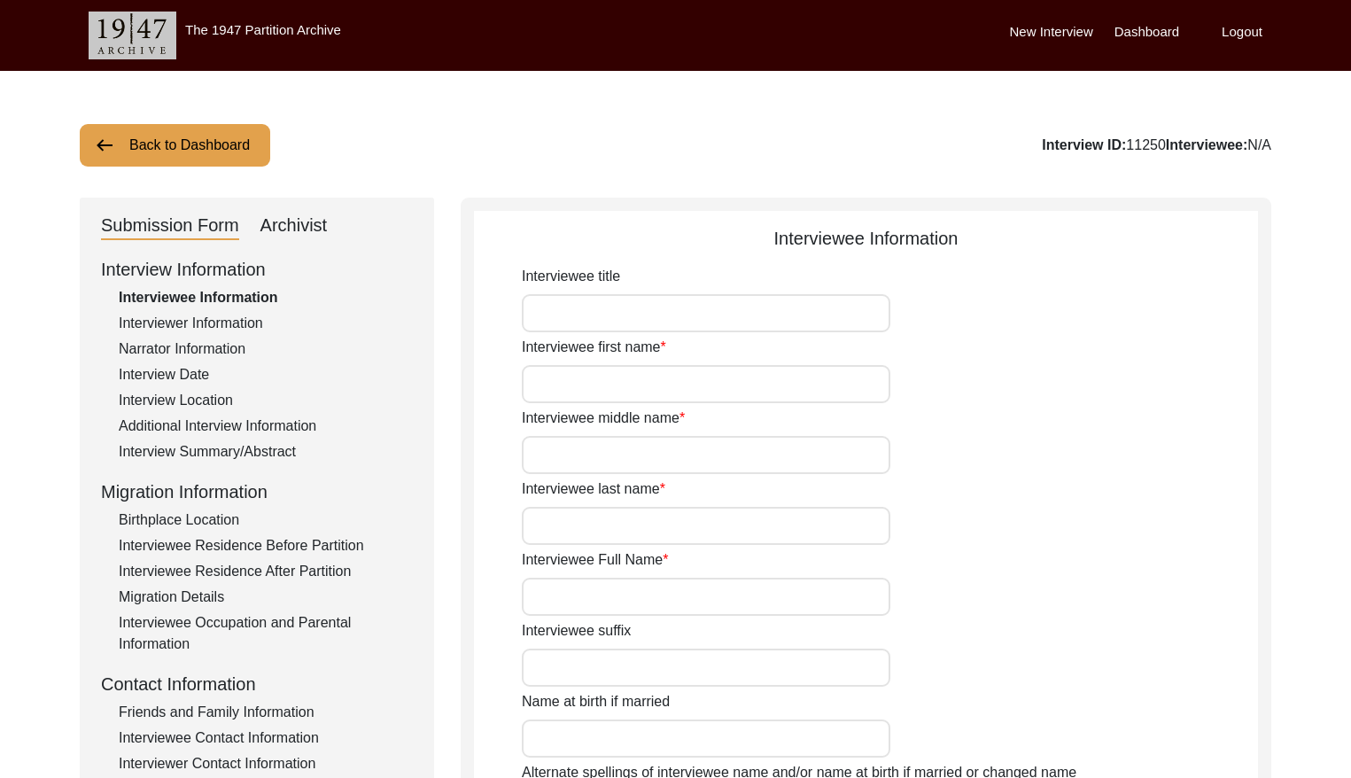
type input "[DATE]"
type input "78"
type input "[DEMOGRAPHIC_DATA]"
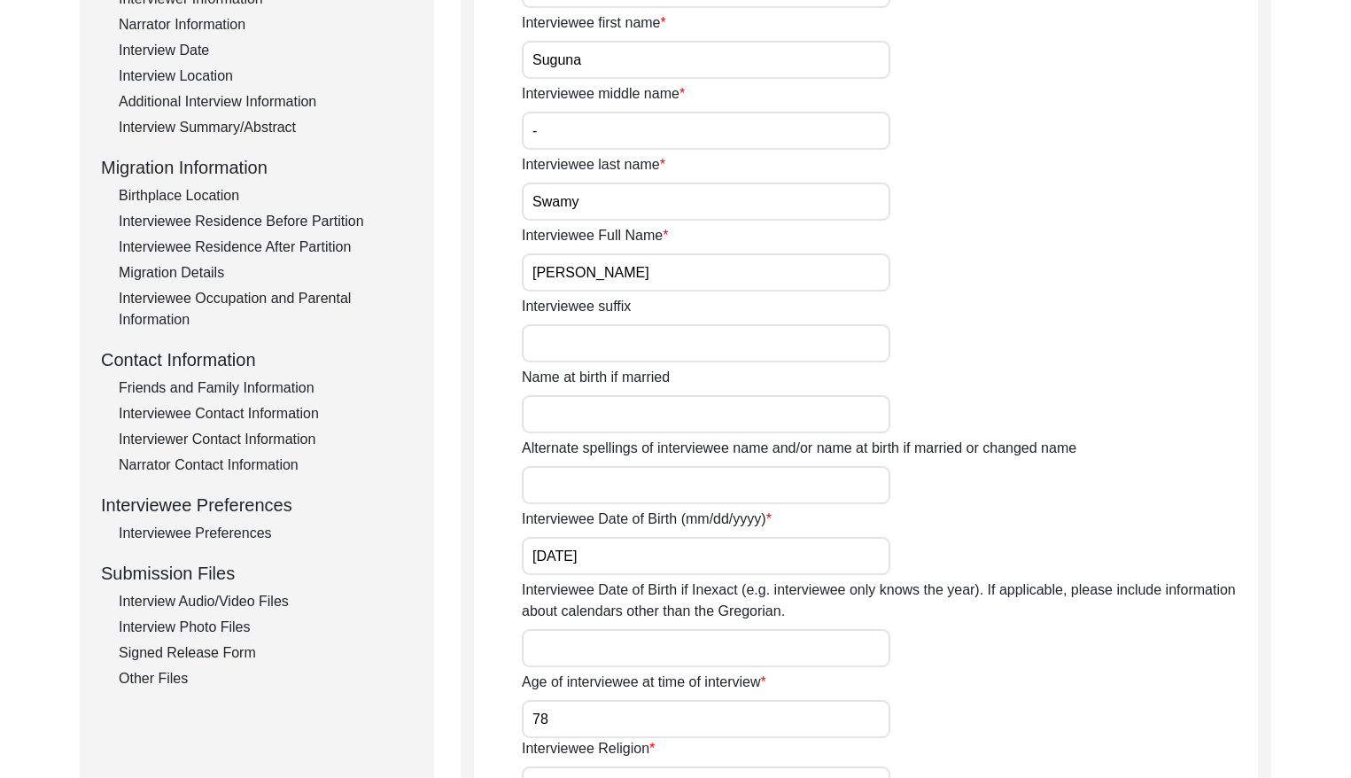
scroll to position [331, 0]
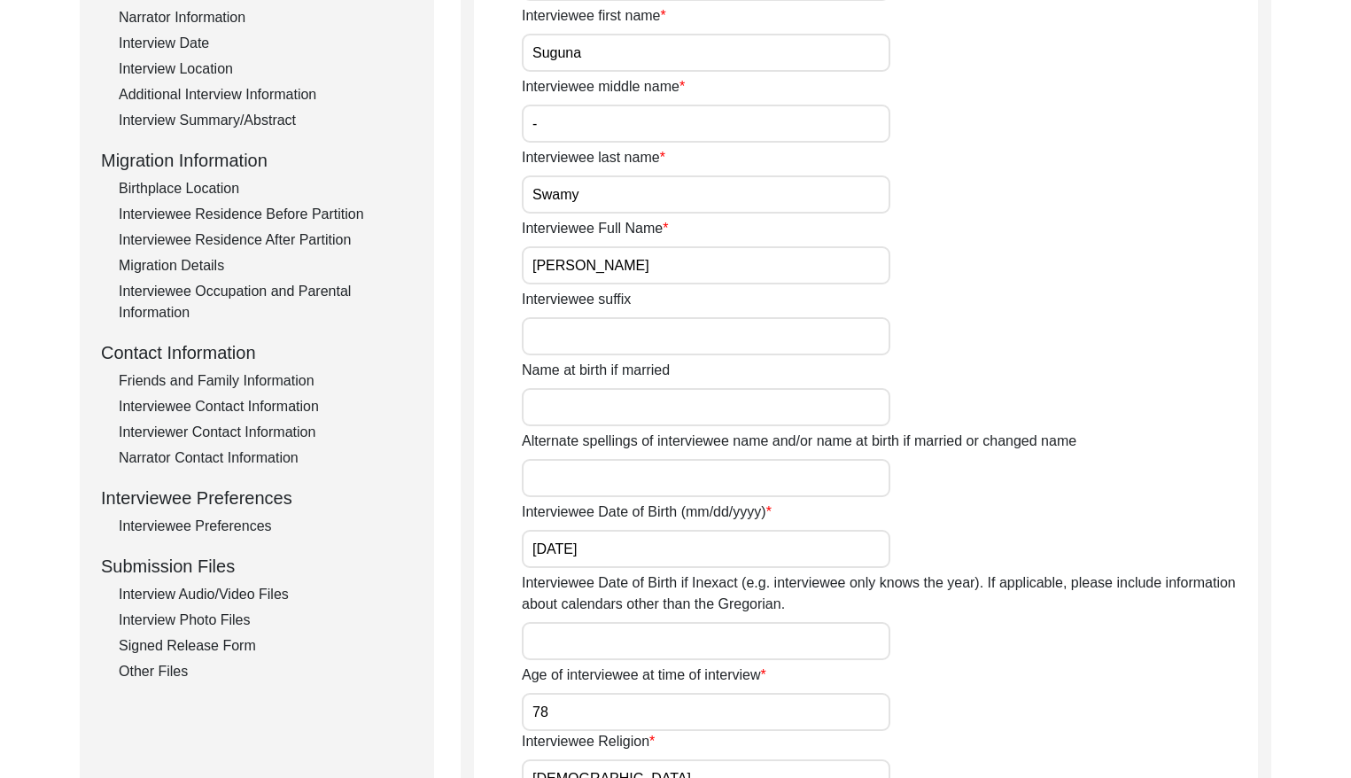
click at [665, 269] on input "[PERSON_NAME]" at bounding box center [706, 265] width 369 height 38
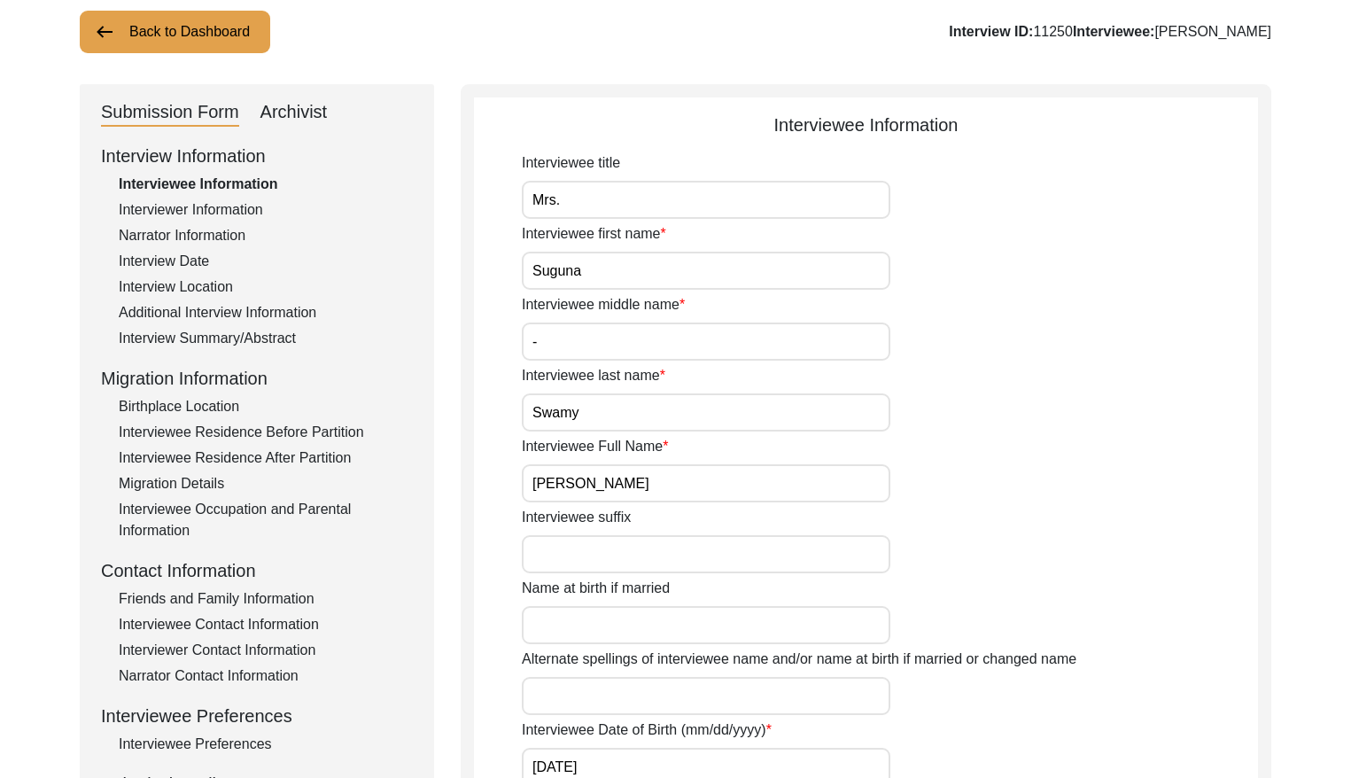
scroll to position [9, 0]
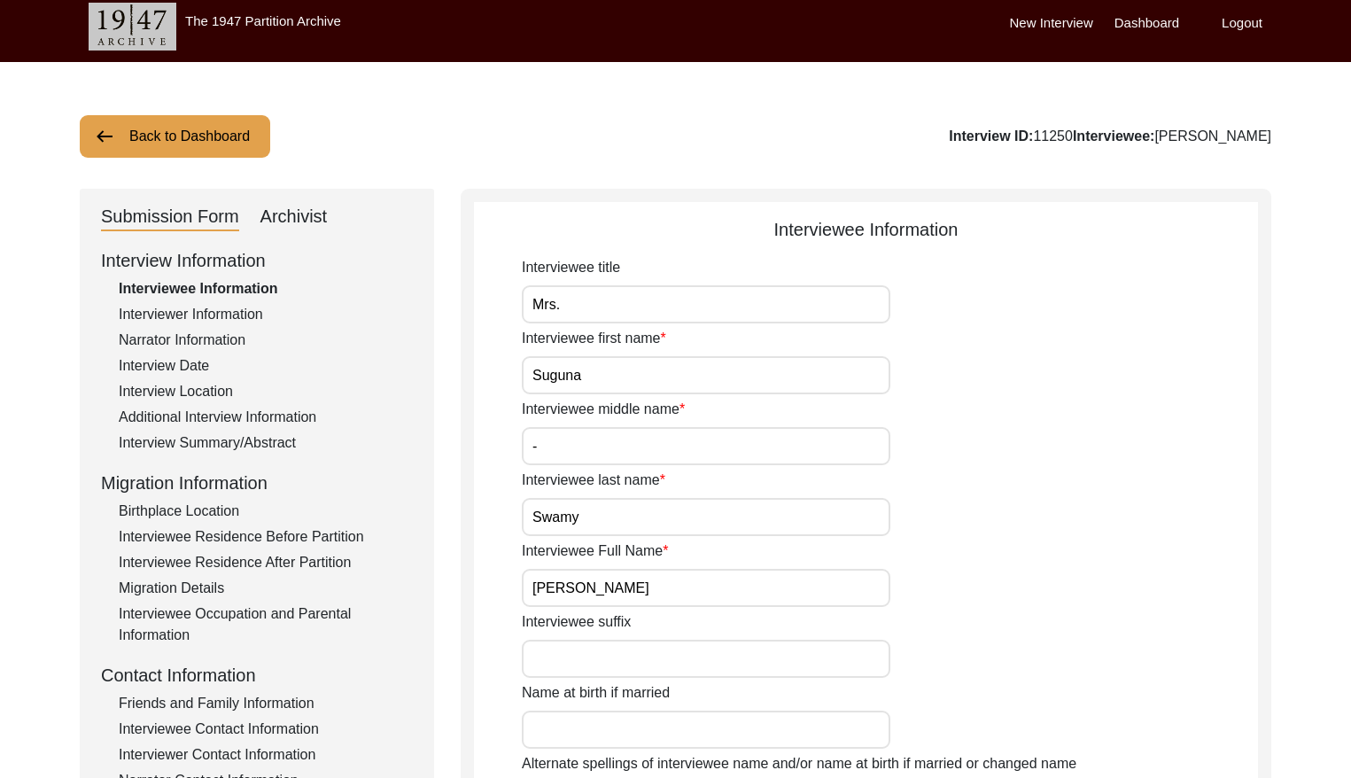
click at [567, 304] on input "Mrs." at bounding box center [706, 304] width 369 height 38
drag, startPoint x: 212, startPoint y: 363, endPoint x: 349, endPoint y: 331, distance: 141.2
click at [213, 362] on div "Interview Date" at bounding box center [266, 365] width 294 height 21
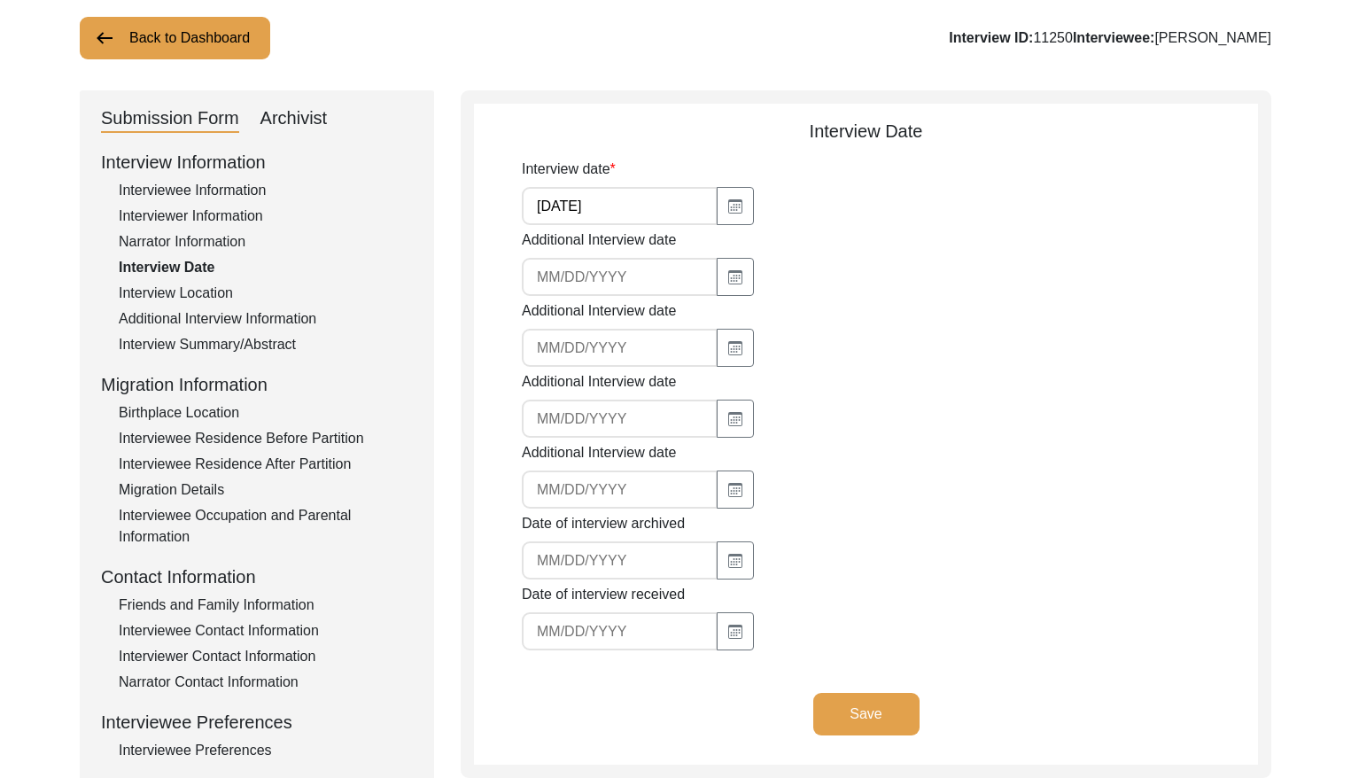
scroll to position [128, 0]
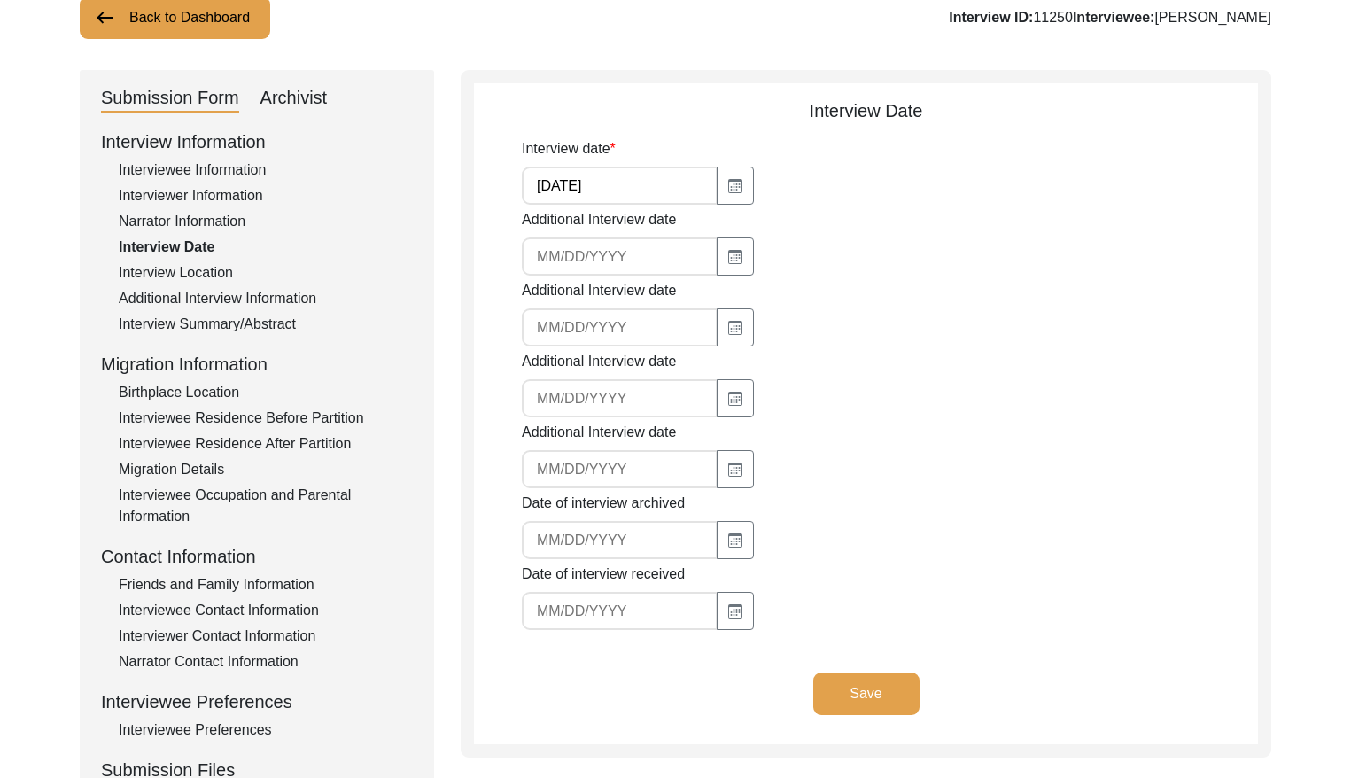
click at [647, 182] on input "[DATE]" at bounding box center [620, 186] width 196 height 38
drag, startPoint x: 182, startPoint y: 319, endPoint x: 422, endPoint y: 293, distance: 241.5
click at [183, 318] on div "Interview Summary/Abstract" at bounding box center [266, 324] width 294 height 21
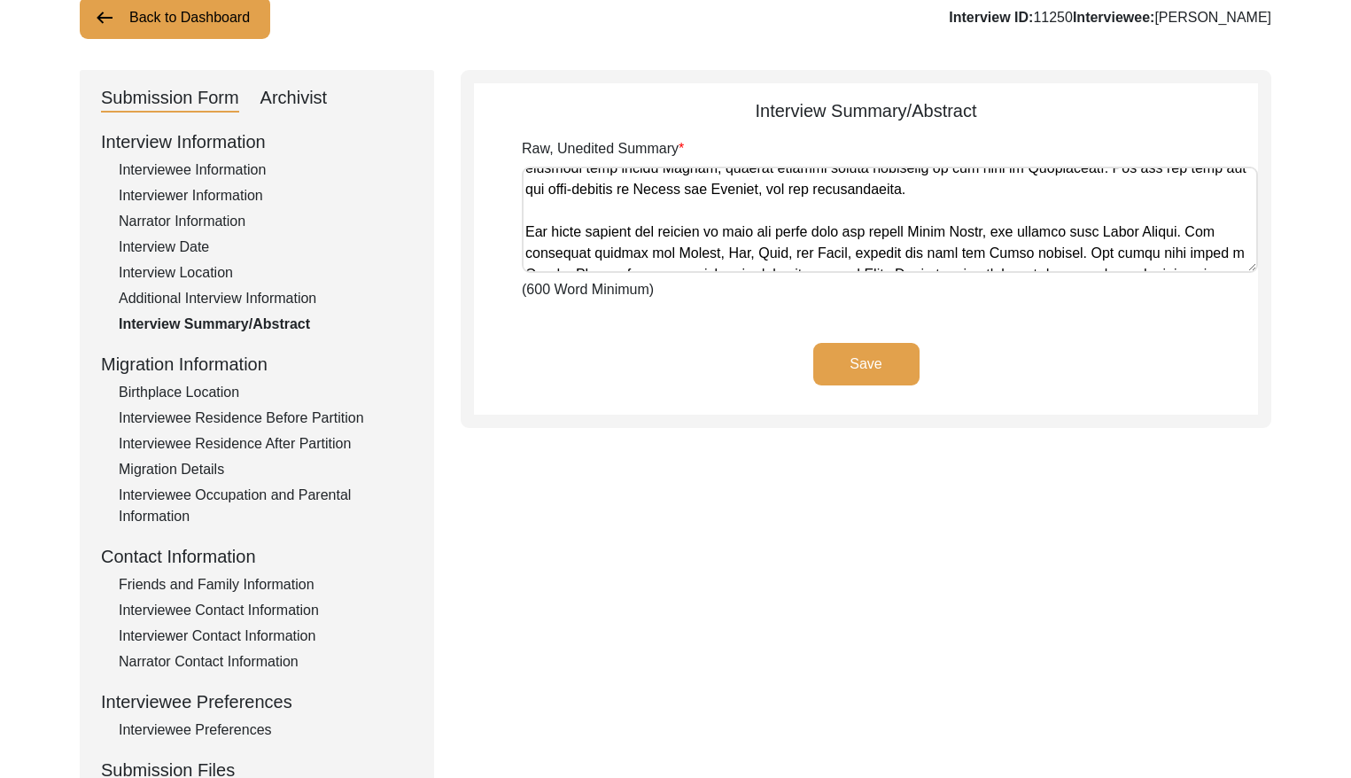
scroll to position [1490, 0]
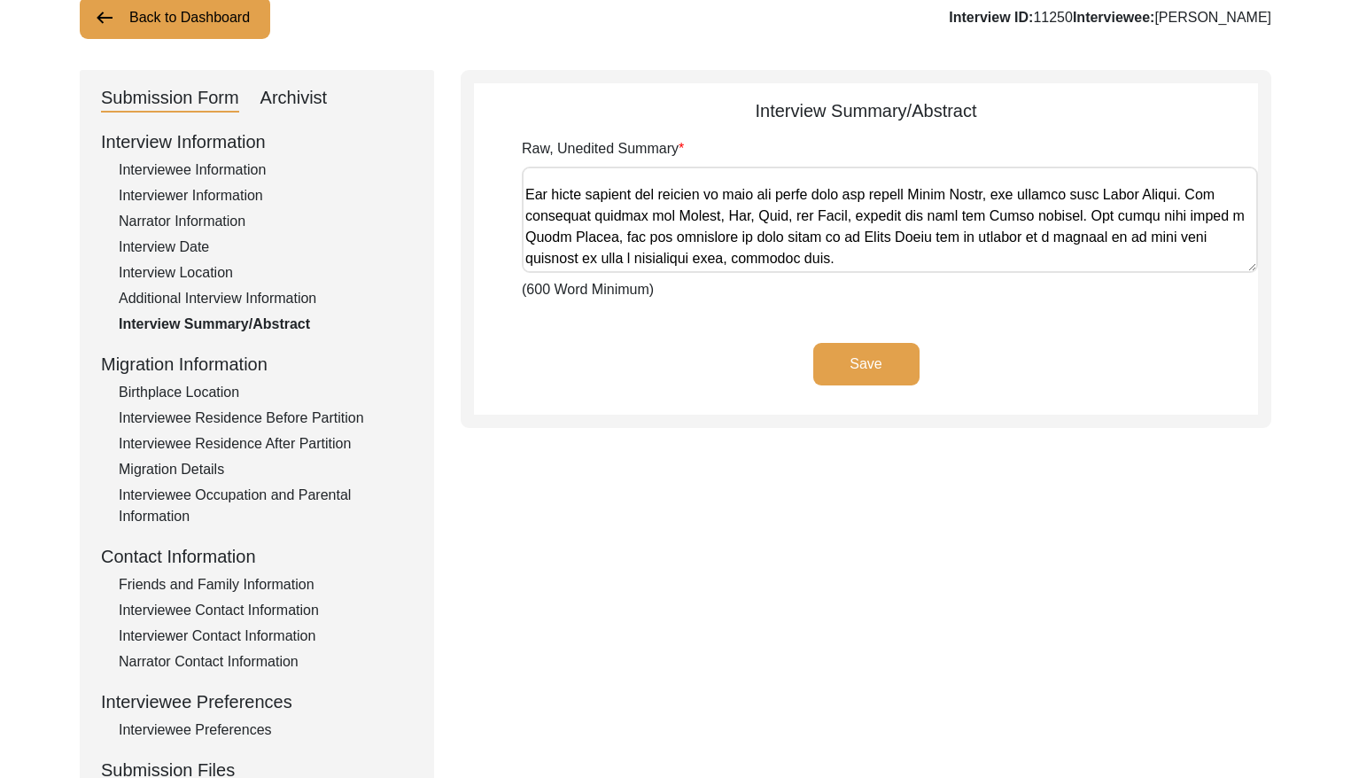
drag, startPoint x: 524, startPoint y: 176, endPoint x: 1085, endPoint y: 237, distance: 564.1
click at [1085, 237] on textarea "Raw, Unedited Summary" at bounding box center [890, 220] width 736 height 106
click at [282, 104] on div "Archivist" at bounding box center [294, 98] width 67 height 28
select select "Archiving Completed"
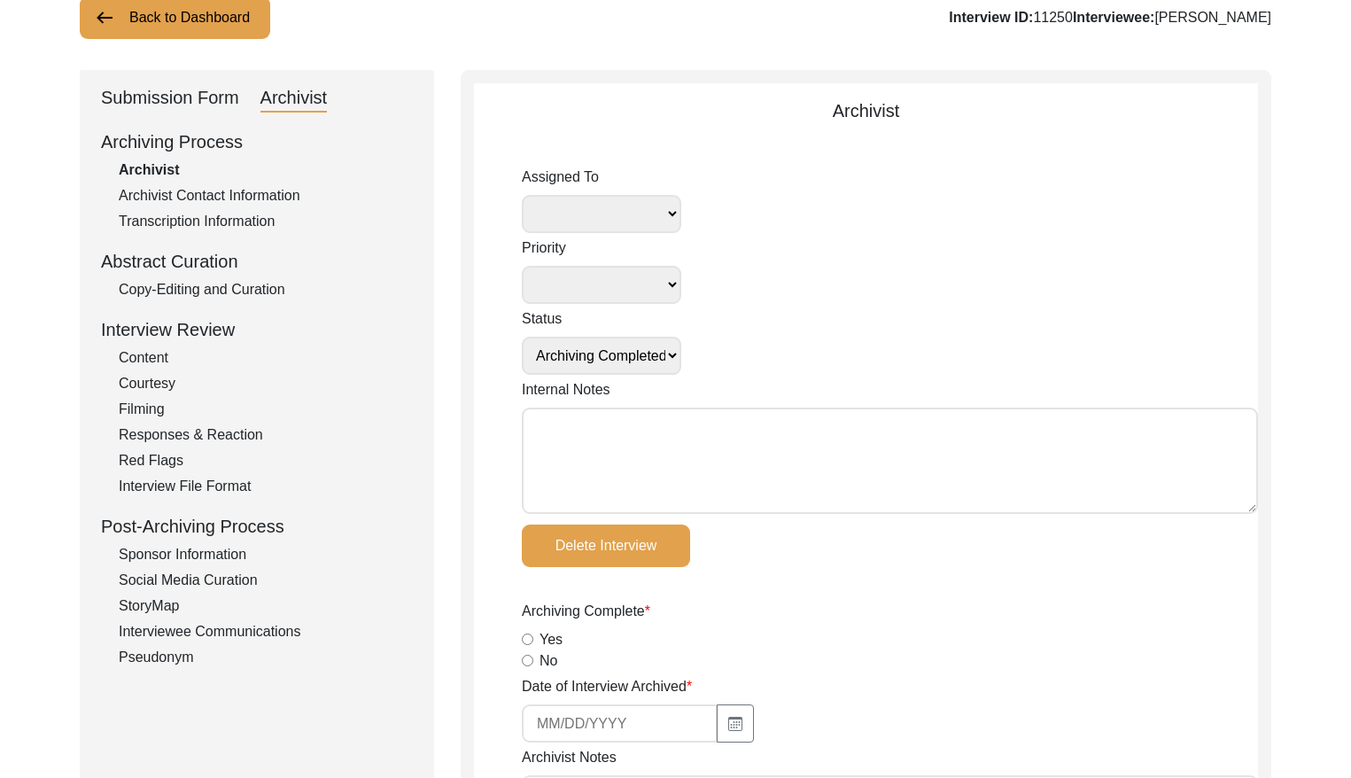
click at [279, 284] on div "Copy-Editing and Curation" at bounding box center [266, 289] width 294 height 21
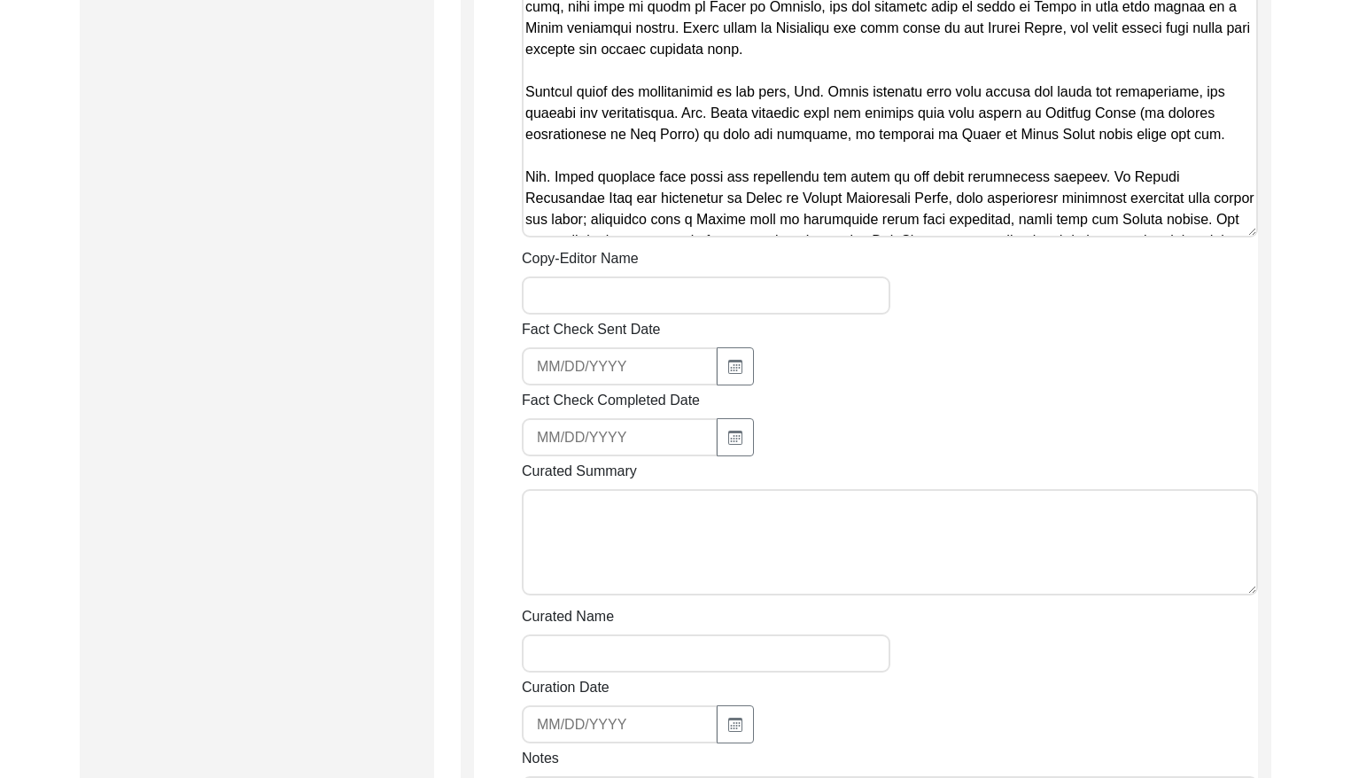
scroll to position [2465, 0]
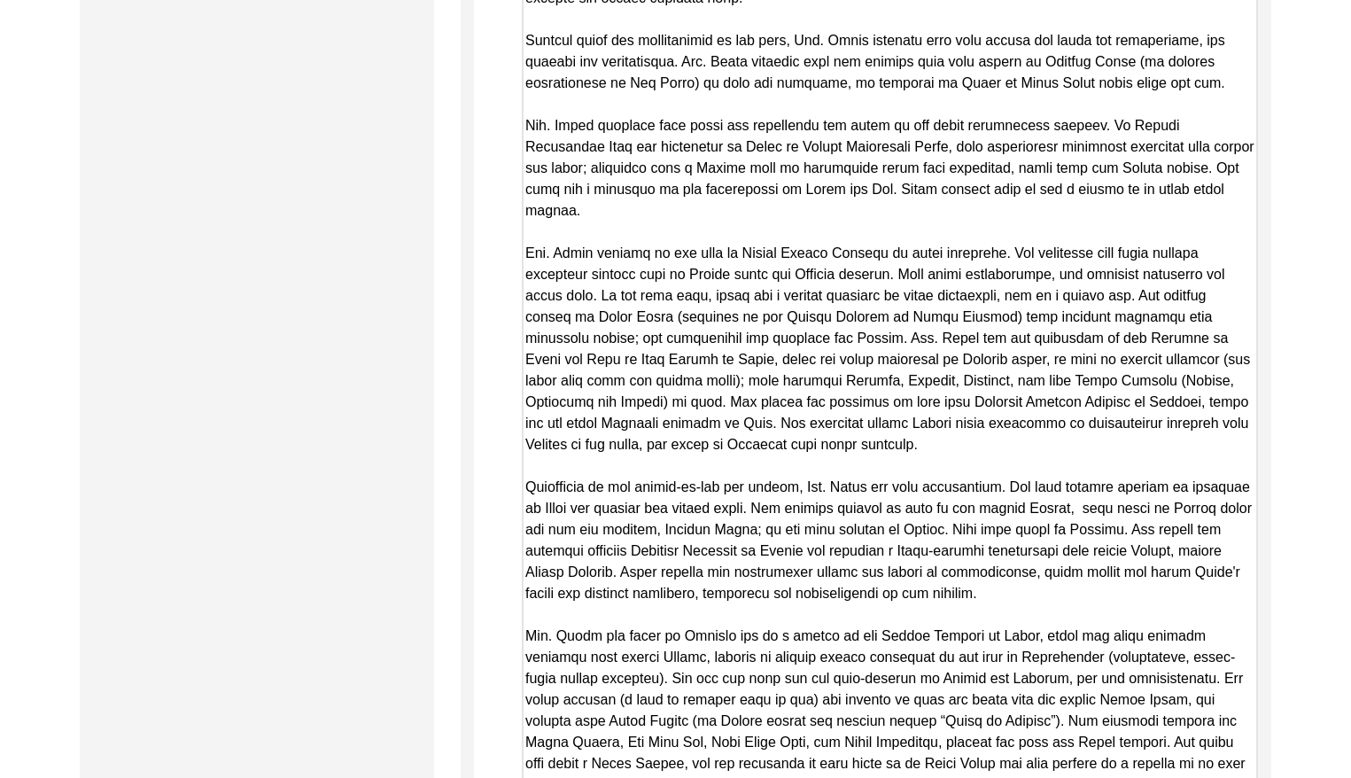
drag, startPoint x: 1251, startPoint y: 181, endPoint x: 1146, endPoint y: 760, distance: 589.0
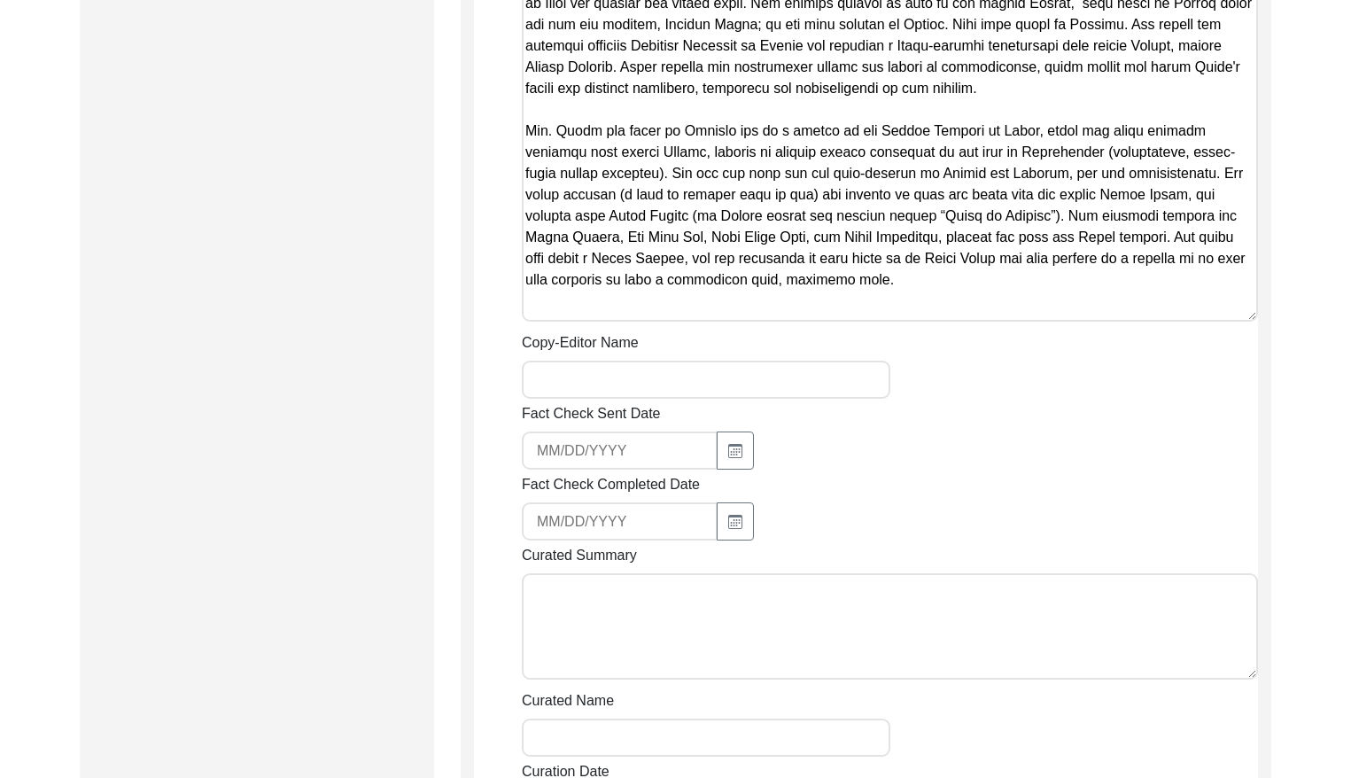
scroll to position [2942, 0]
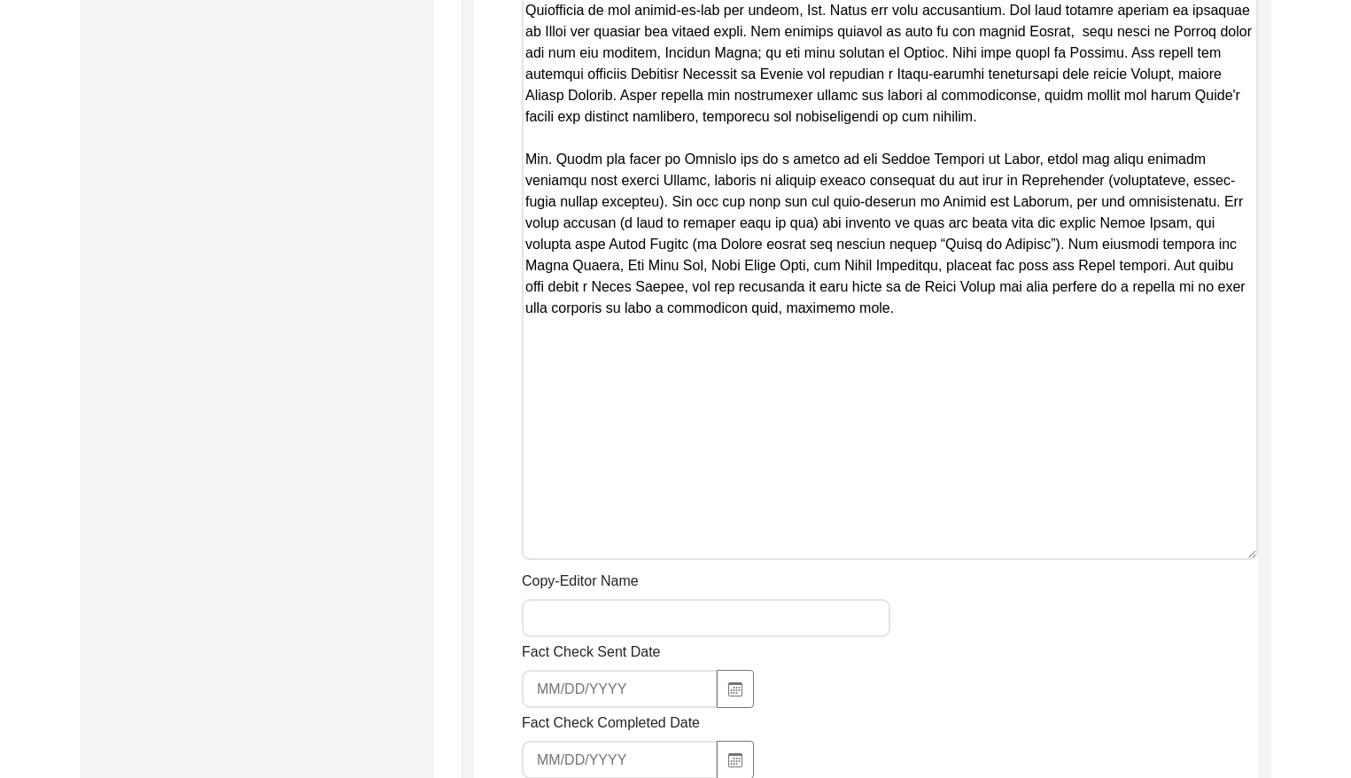
drag, startPoint x: 1250, startPoint y: 342, endPoint x: 1292, endPoint y: 590, distance: 251.6
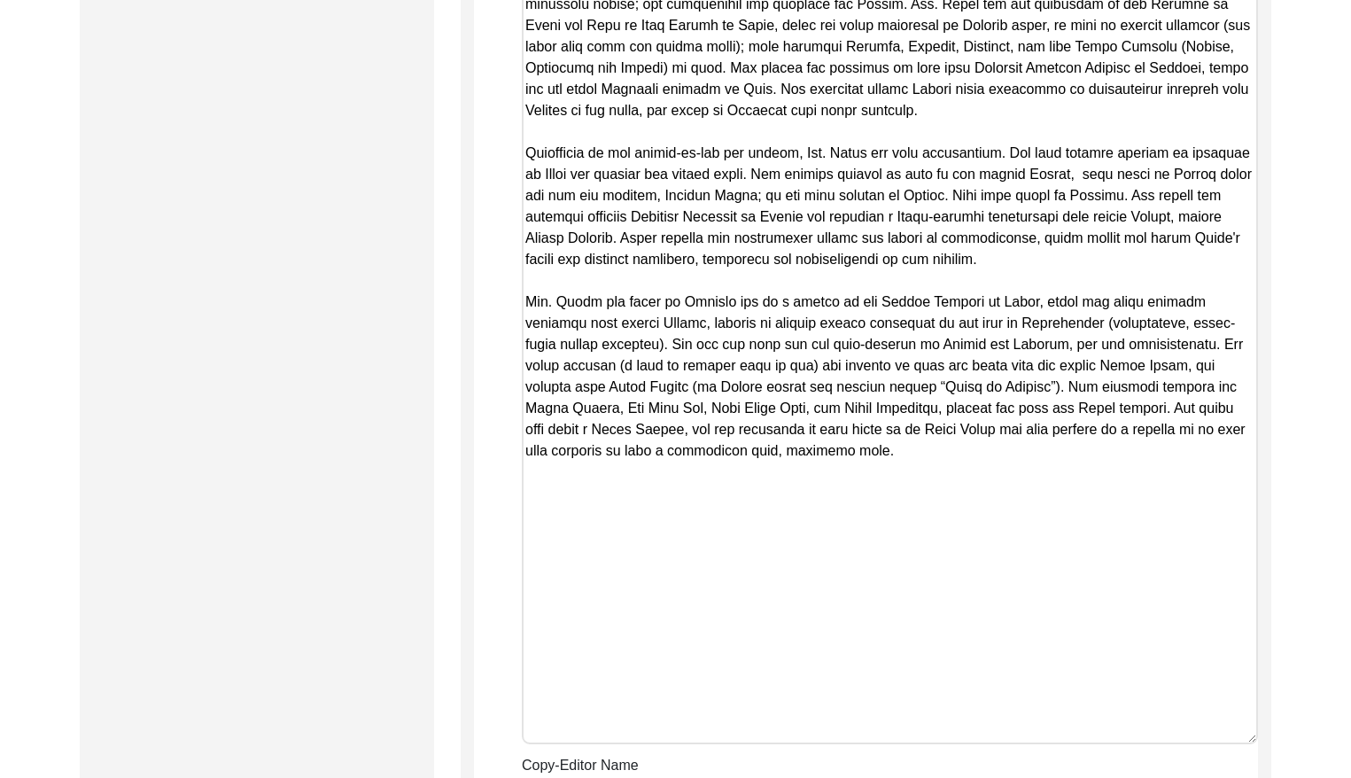
scroll to position [2649, 0]
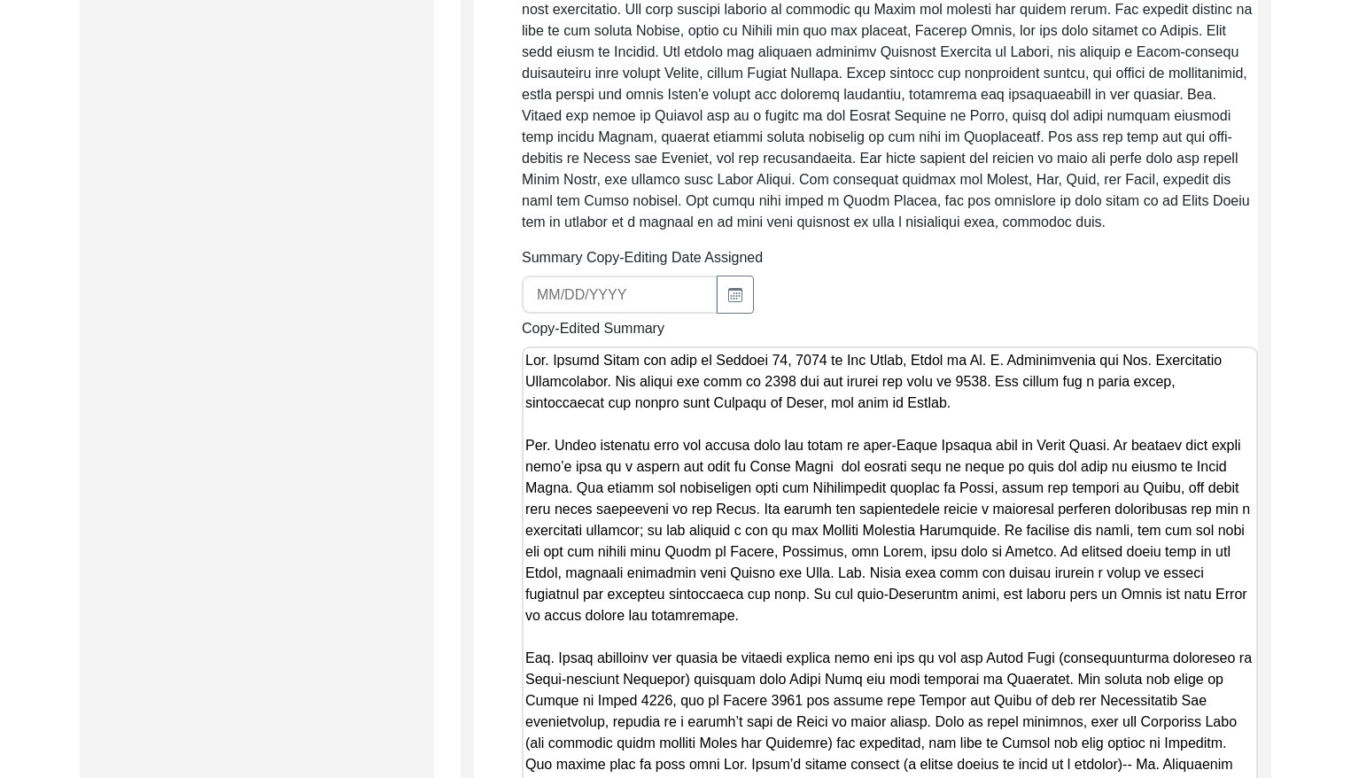
drag, startPoint x: 704, startPoint y: 583, endPoint x: 447, endPoint y: 25, distance: 614.5
